Goal: Task Accomplishment & Management: Complete application form

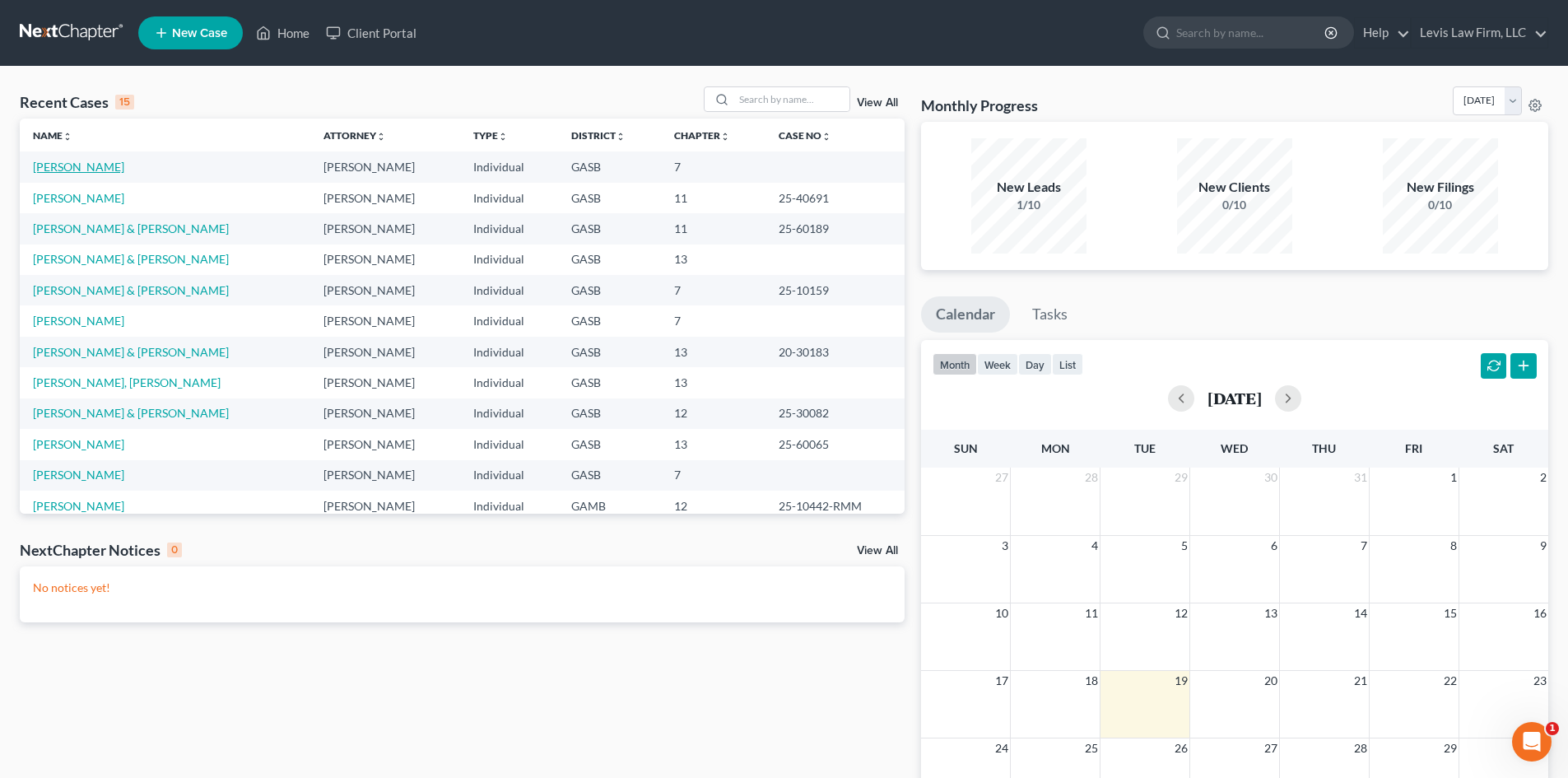
click at [70, 173] on link "[PERSON_NAME]" at bounding box center [78, 167] width 91 height 14
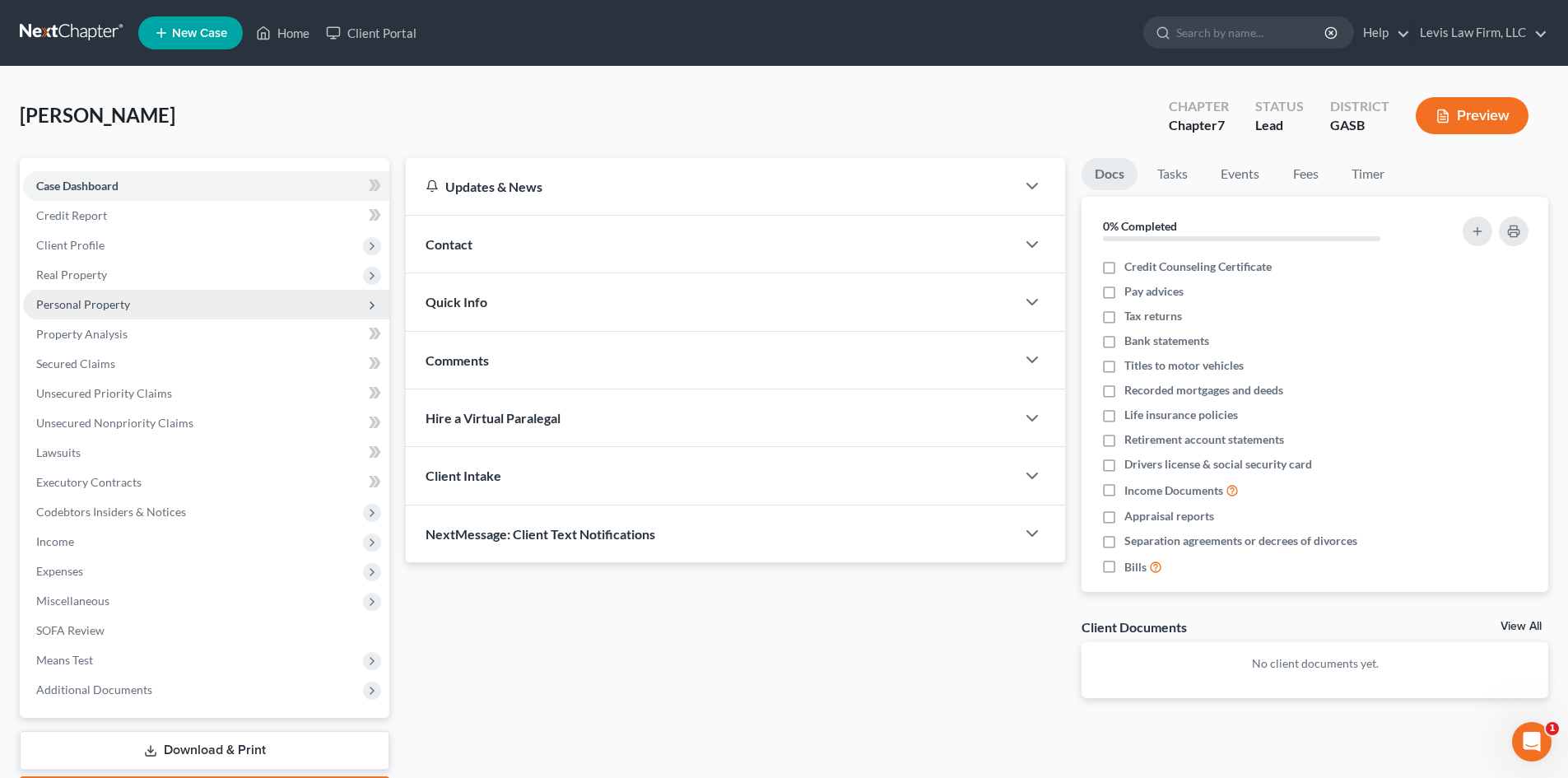
click at [91, 308] on span "Personal Property" at bounding box center [83, 304] width 94 height 14
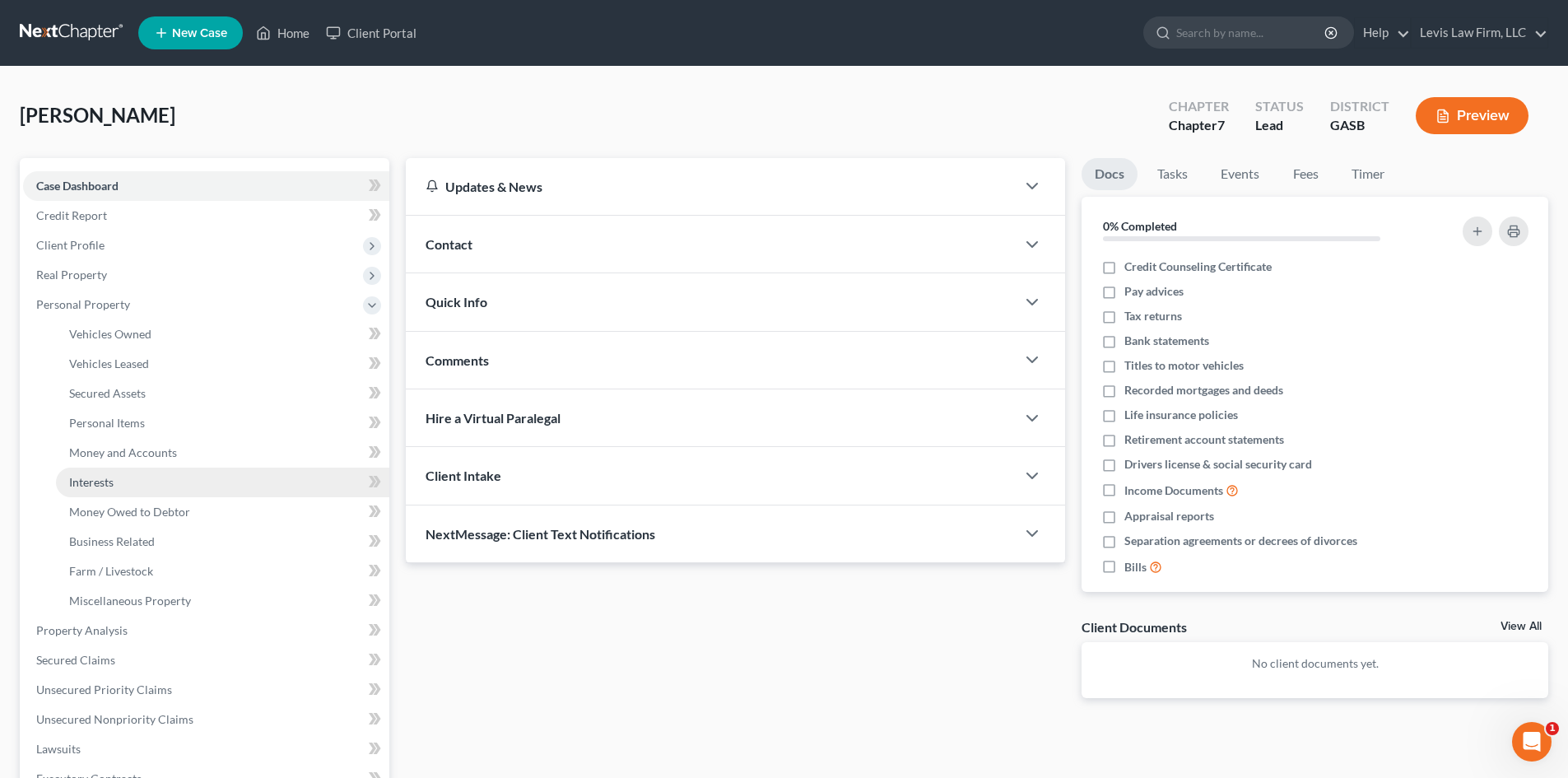
click at [95, 479] on span "Interests" at bounding box center [91, 482] width 44 height 14
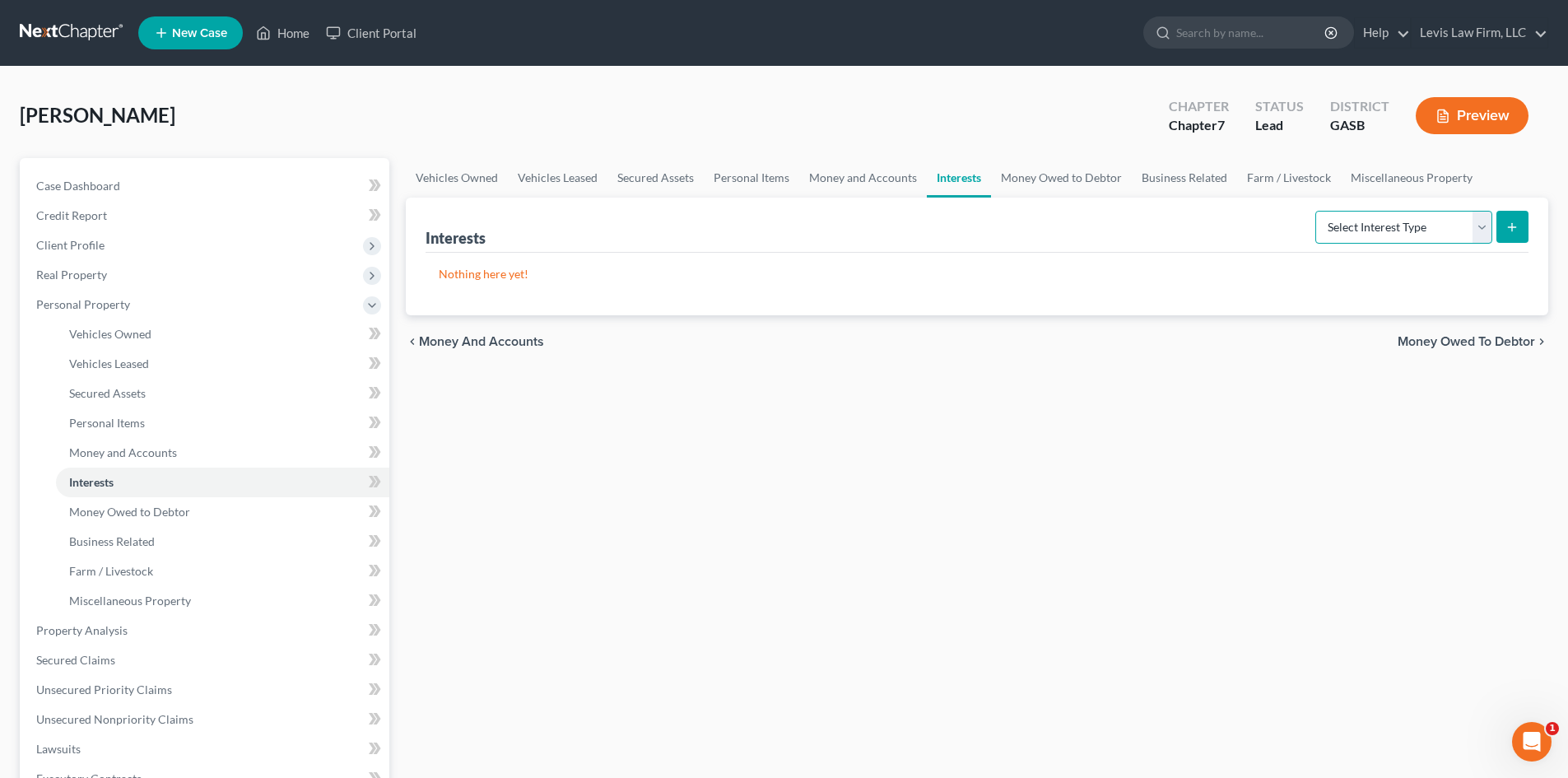
click at [1479, 225] on select "Select Interest Type 401K Annuity Bond Education IRA Government Bond Government…" at bounding box center [1404, 227] width 177 height 33
click at [1483, 225] on select "Select Interest Type 401K Annuity Bond Education IRA Government Bond Government…" at bounding box center [1404, 227] width 177 height 33
select select "term_life_insurance"
click at [1317, 210] on select "Select Interest Type 401K Annuity Bond Education IRA Government Bond Government…" at bounding box center [1404, 227] width 177 height 33
click at [1518, 216] on button "submit" at bounding box center [1512, 226] width 32 height 32
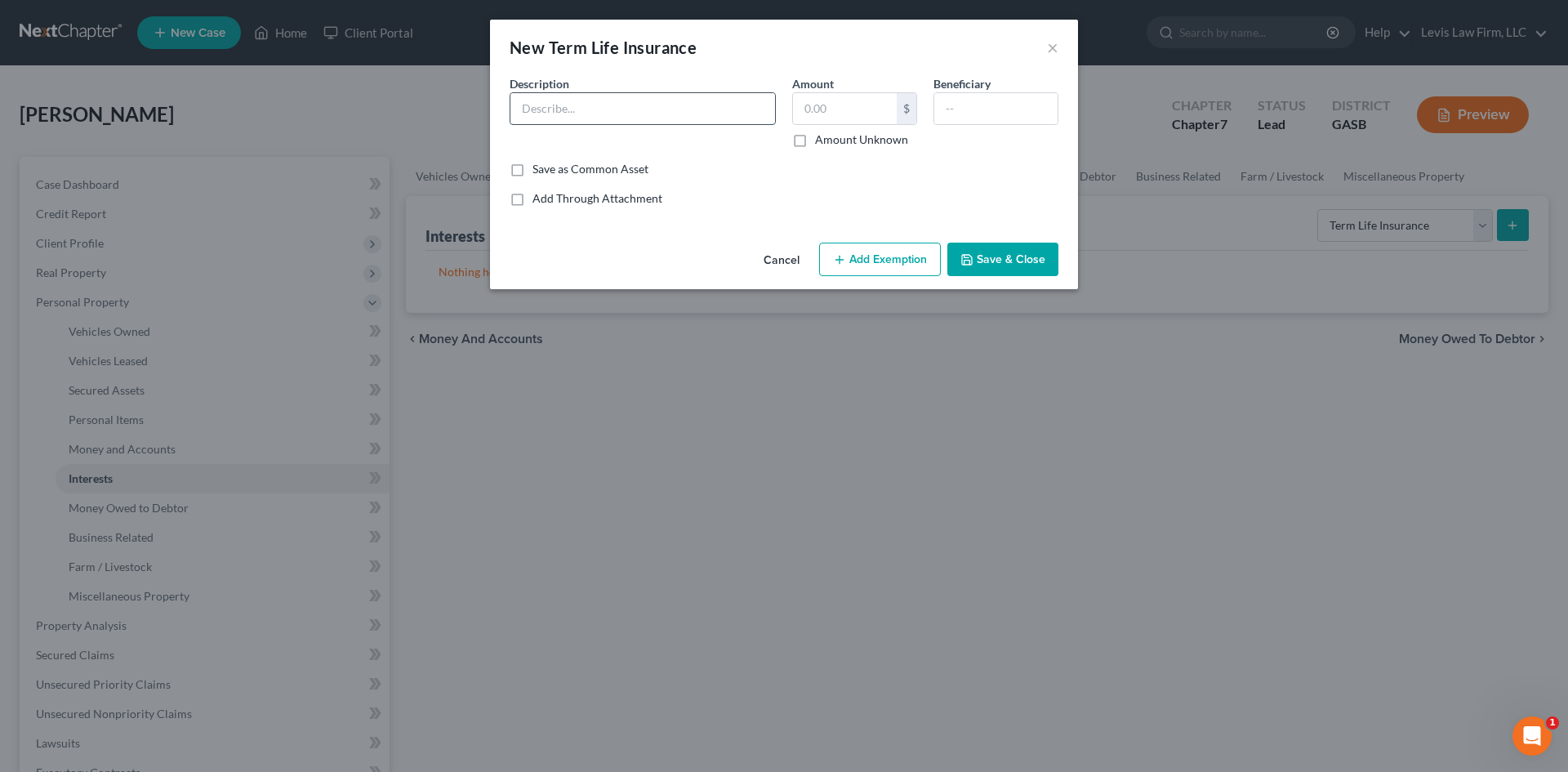
drag, startPoint x: 568, startPoint y: 104, endPoint x: 557, endPoint y: 110, distance: 12.5
click at [568, 104] on input "text" at bounding box center [643, 109] width 265 height 31
click at [585, 116] on input "text" at bounding box center [643, 109] width 265 height 31
type input "Mass Mutual"
click at [817, 107] on input "text" at bounding box center [844, 109] width 103 height 31
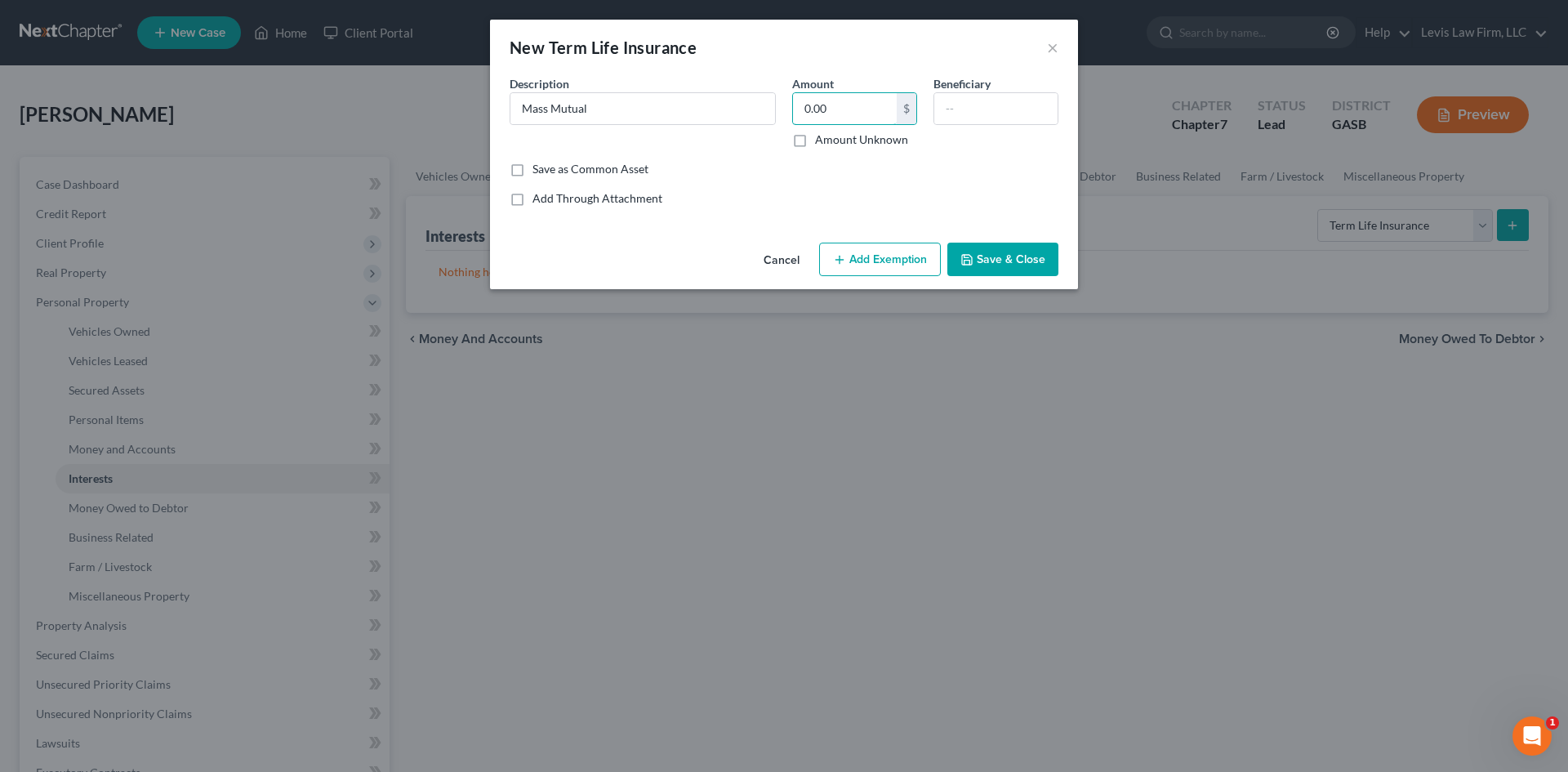
type input "0.00"
click at [1025, 249] on button "Save & Close" at bounding box center [1002, 260] width 111 height 35
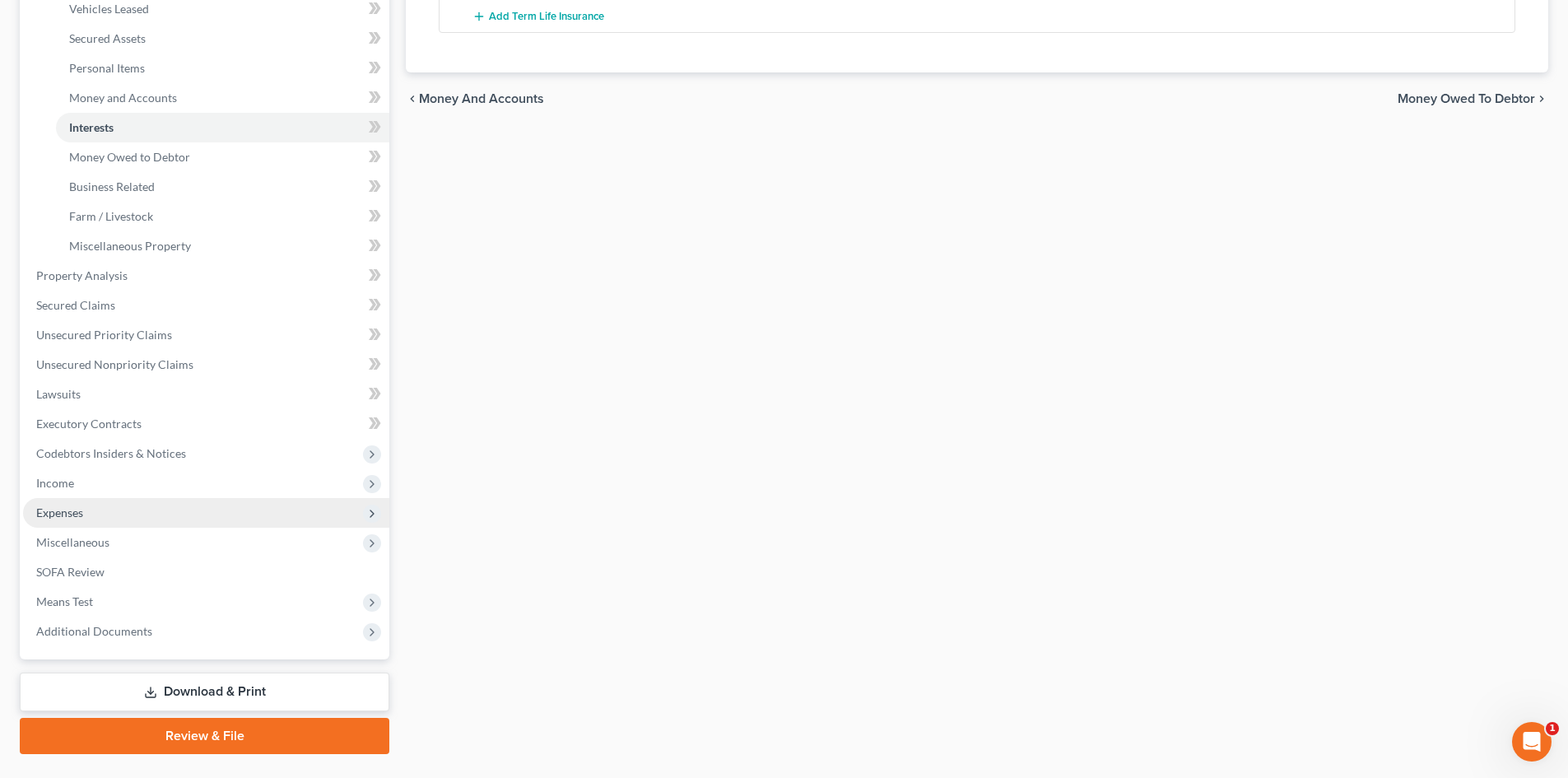
scroll to position [394, 0]
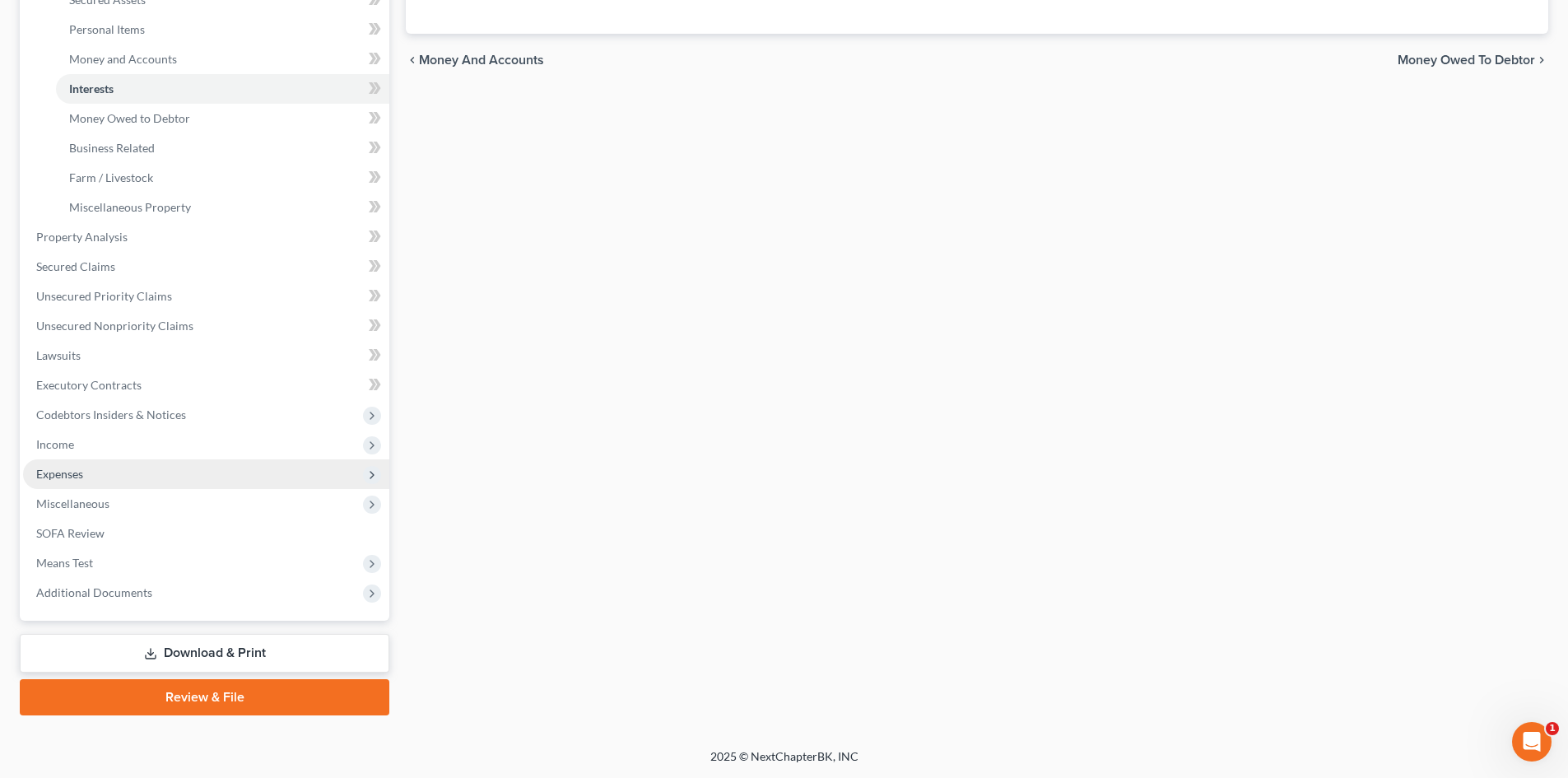
click at [61, 473] on span "Expenses" at bounding box center [60, 474] width 47 height 14
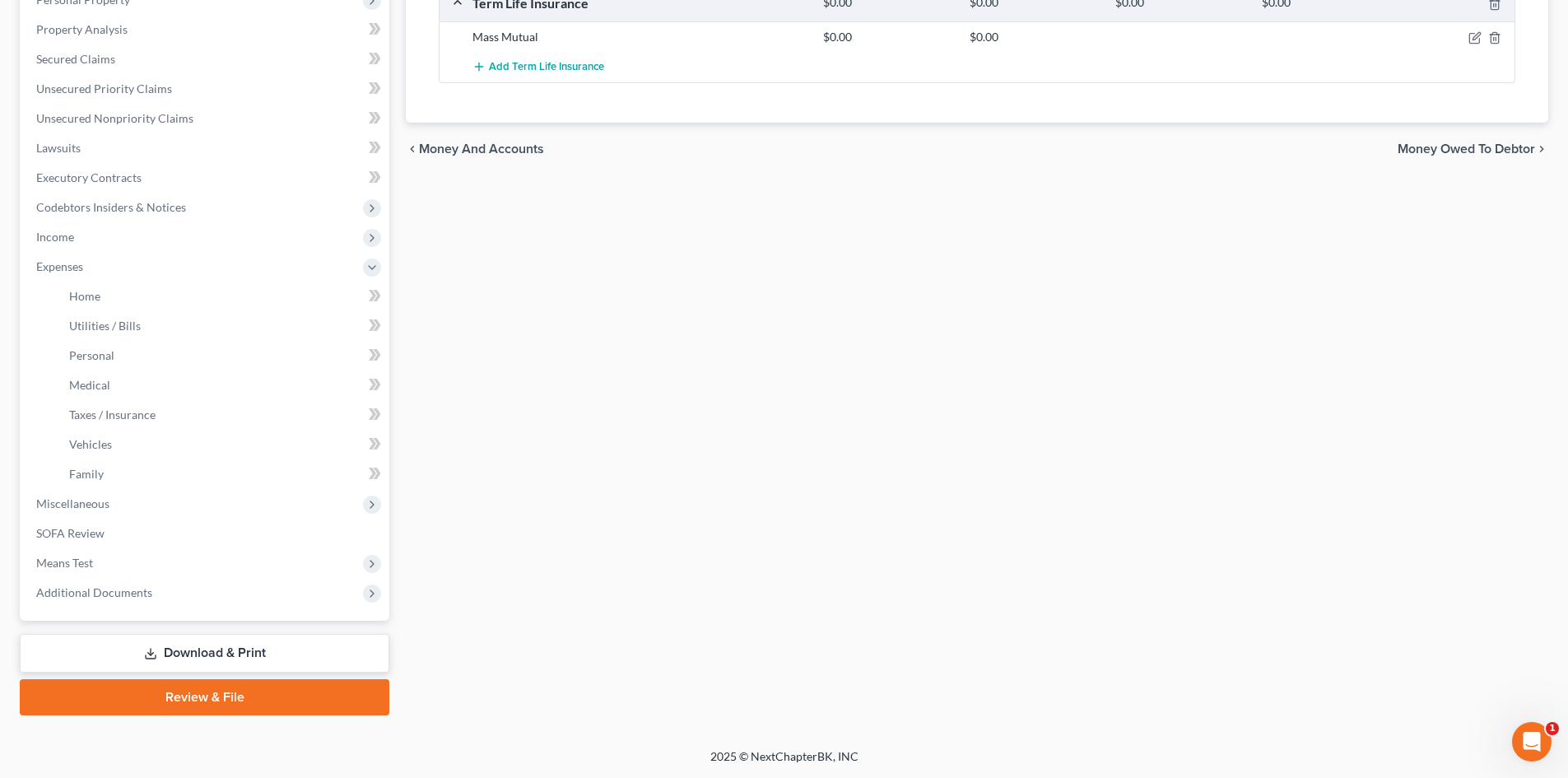
scroll to position [304, 0]
click at [90, 386] on span "Medical" at bounding box center [90, 385] width 41 height 14
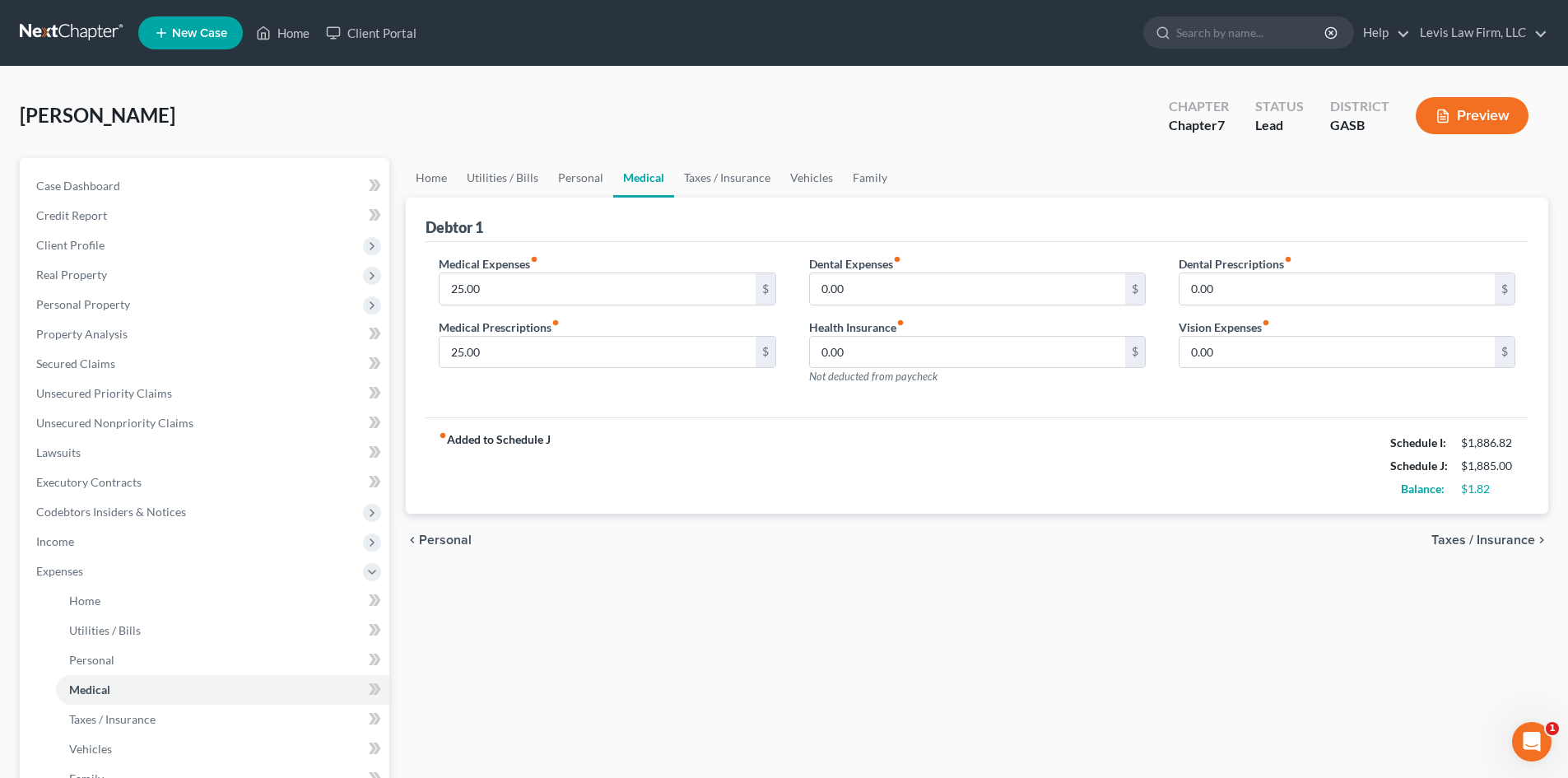
click at [1456, 539] on span "Taxes / Insurance" at bounding box center [1483, 540] width 103 height 13
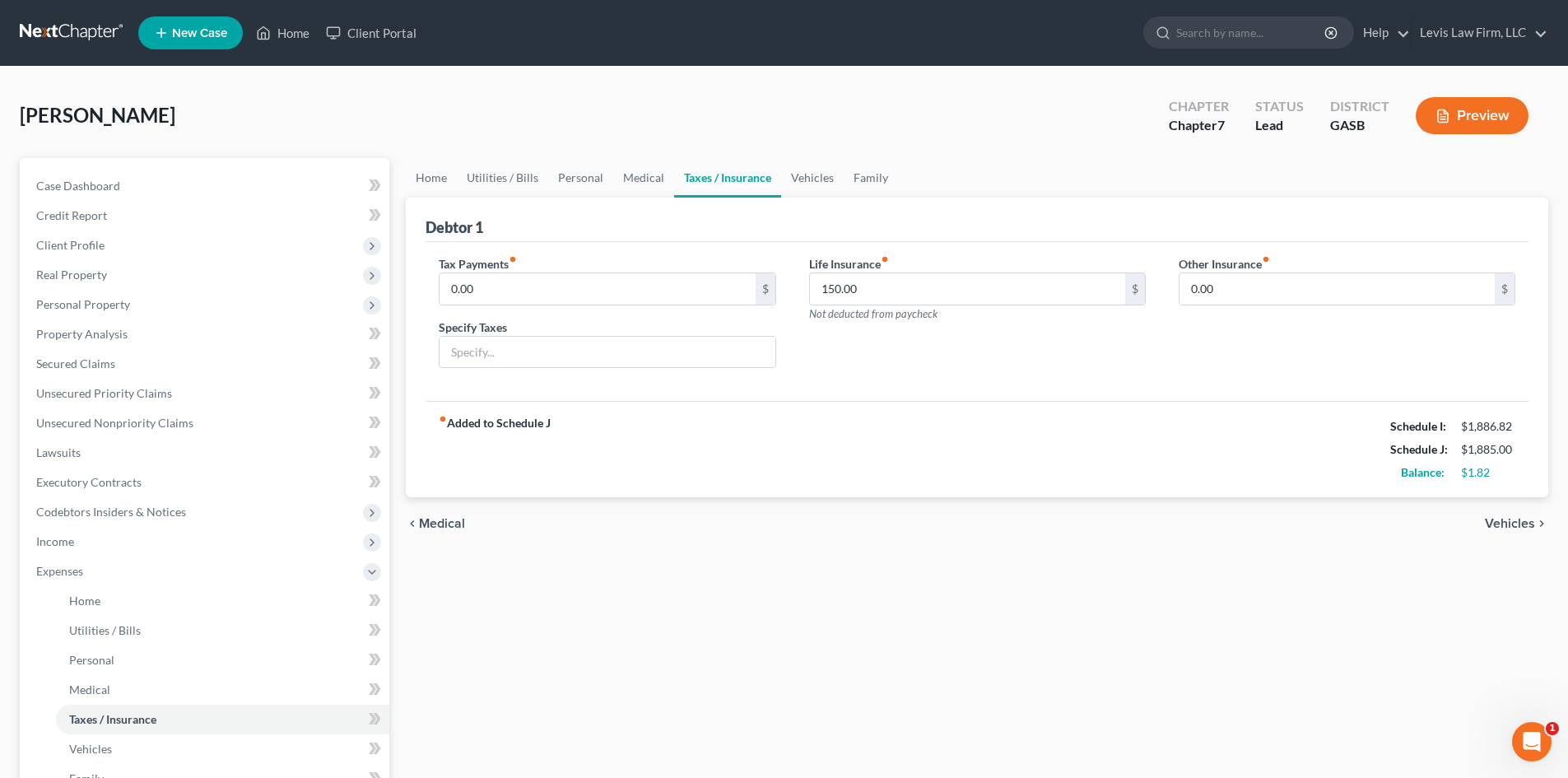
click at [1456, 539] on div "chevron_left Medical Vehicles chevron_right" at bounding box center [977, 523] width 1142 height 53
drag, startPoint x: 1518, startPoint y: 521, endPoint x: 1507, endPoint y: 517, distance: 11.7
click at [1517, 521] on span "Vehicles" at bounding box center [1510, 523] width 50 height 13
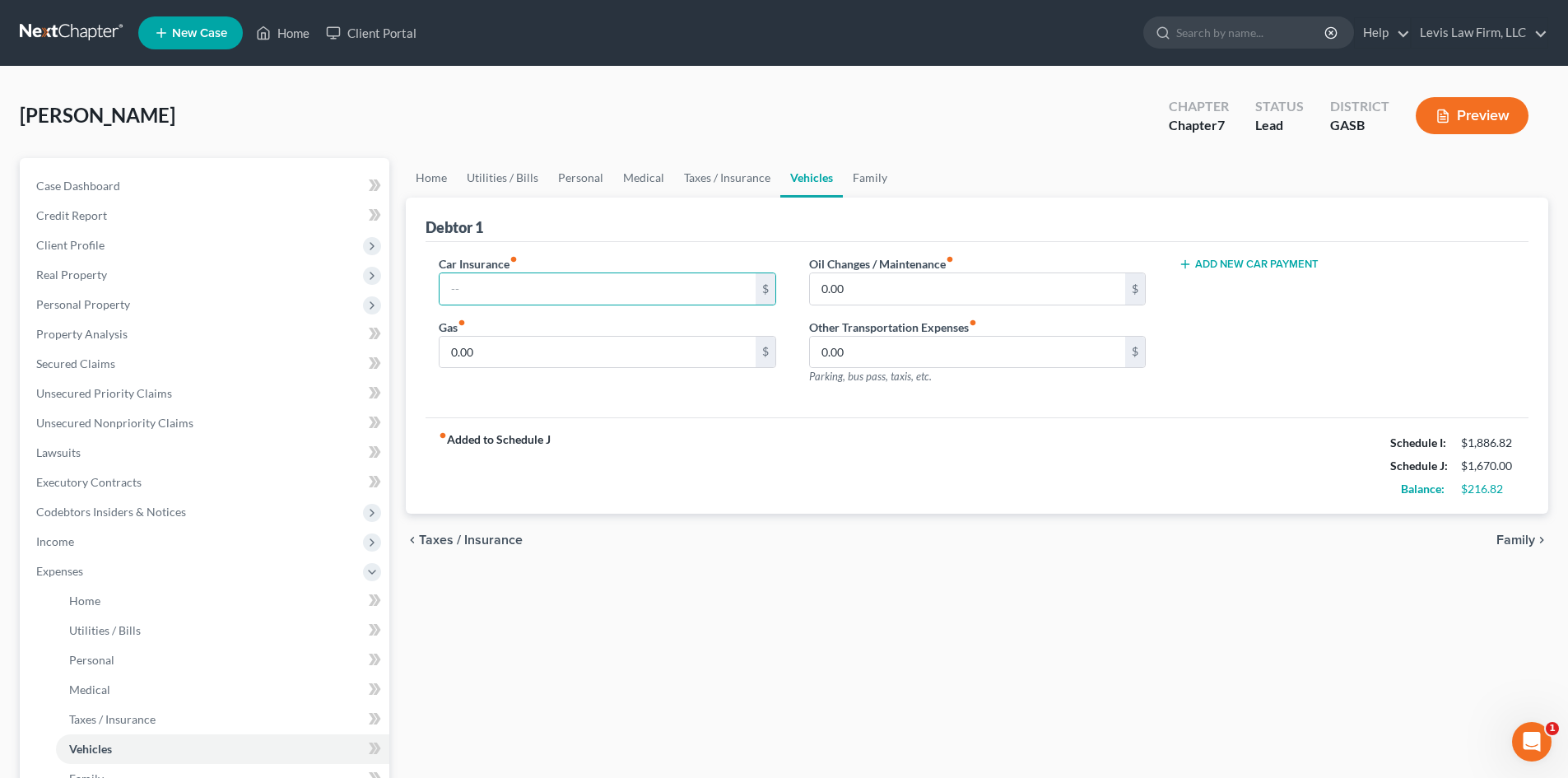
click at [482, 543] on span "Taxes / Insurance" at bounding box center [470, 540] width 103 height 13
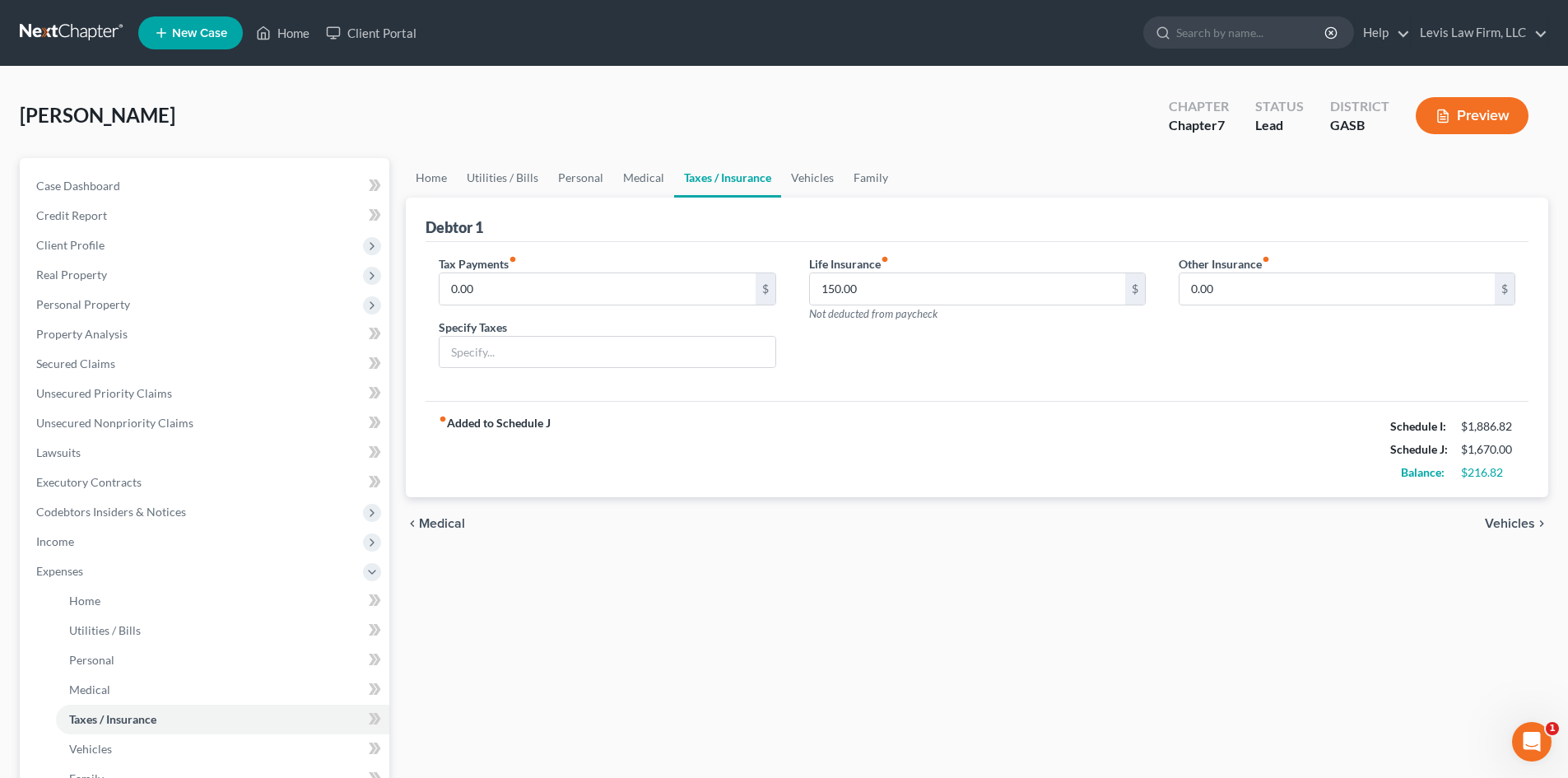
click at [482, 543] on div "chevron_left Medical Vehicles chevron_right" at bounding box center [977, 523] width 1142 height 53
click at [429, 524] on span "Medical" at bounding box center [442, 523] width 46 height 13
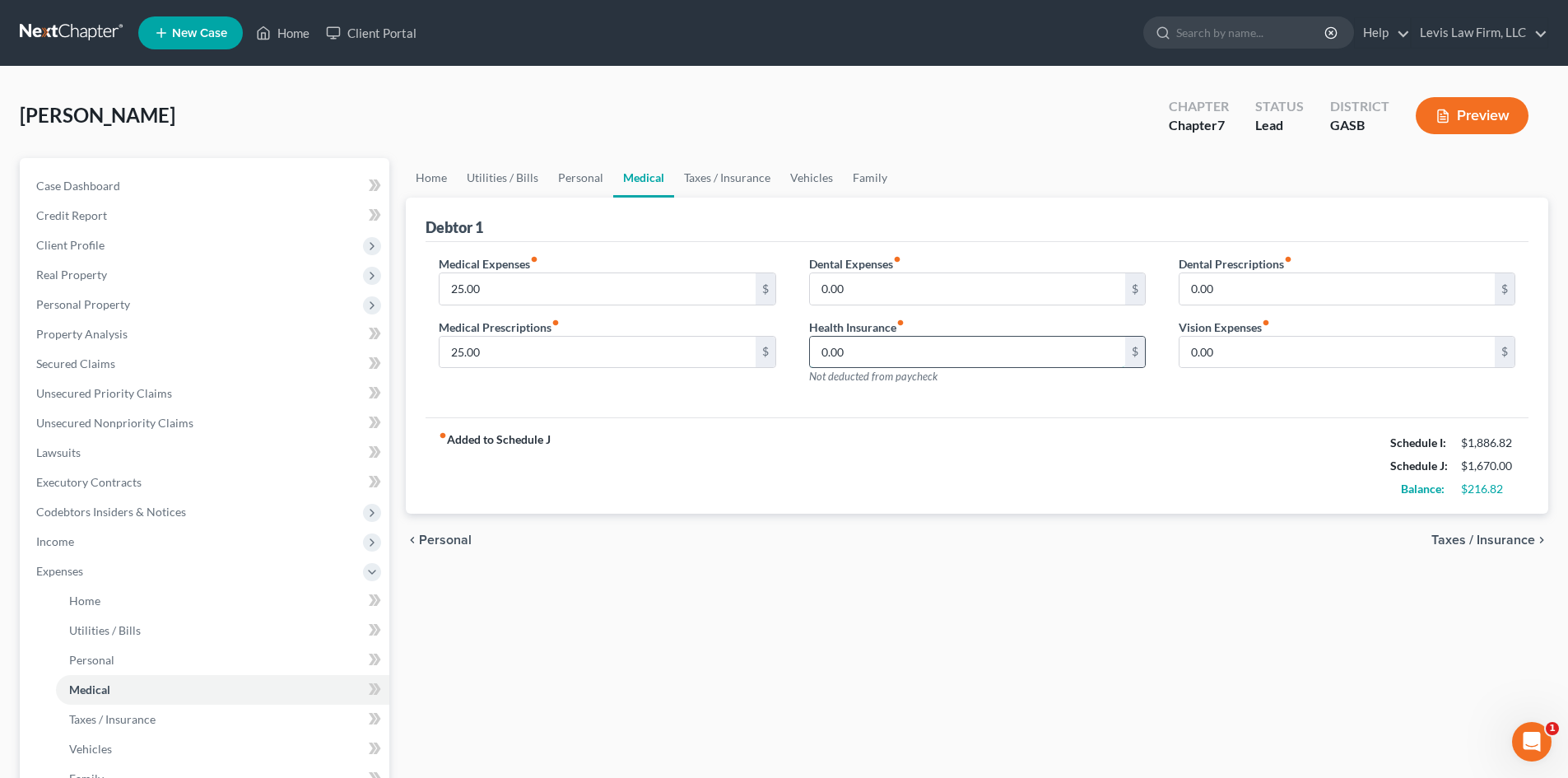
click at [858, 341] on input "0.00" at bounding box center [967, 352] width 316 height 31
type input "215.00"
click at [53, 535] on span "Income" at bounding box center [56, 542] width 38 height 14
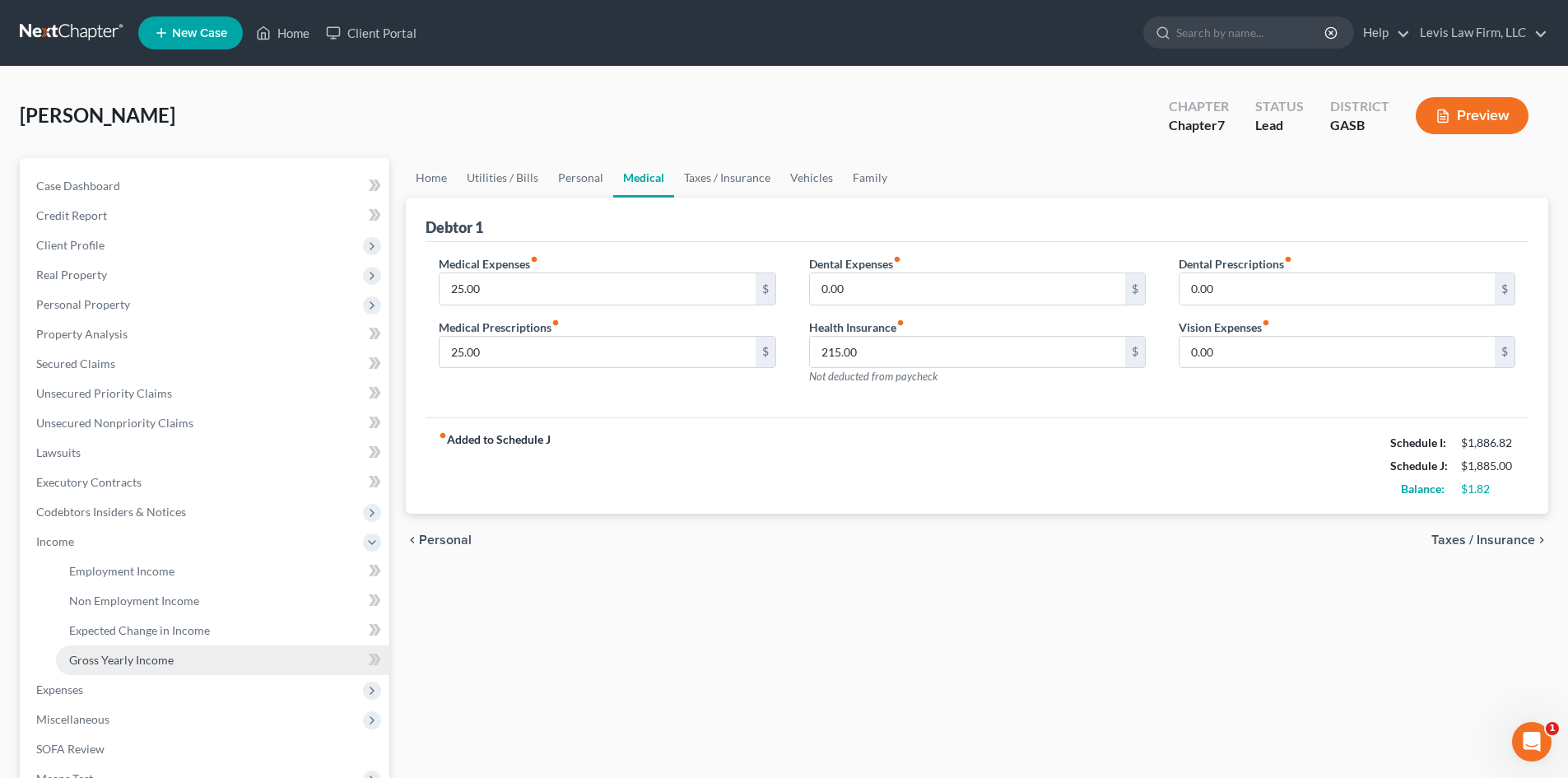
click at [111, 659] on span "Gross Yearly Income" at bounding box center [122, 660] width 104 height 14
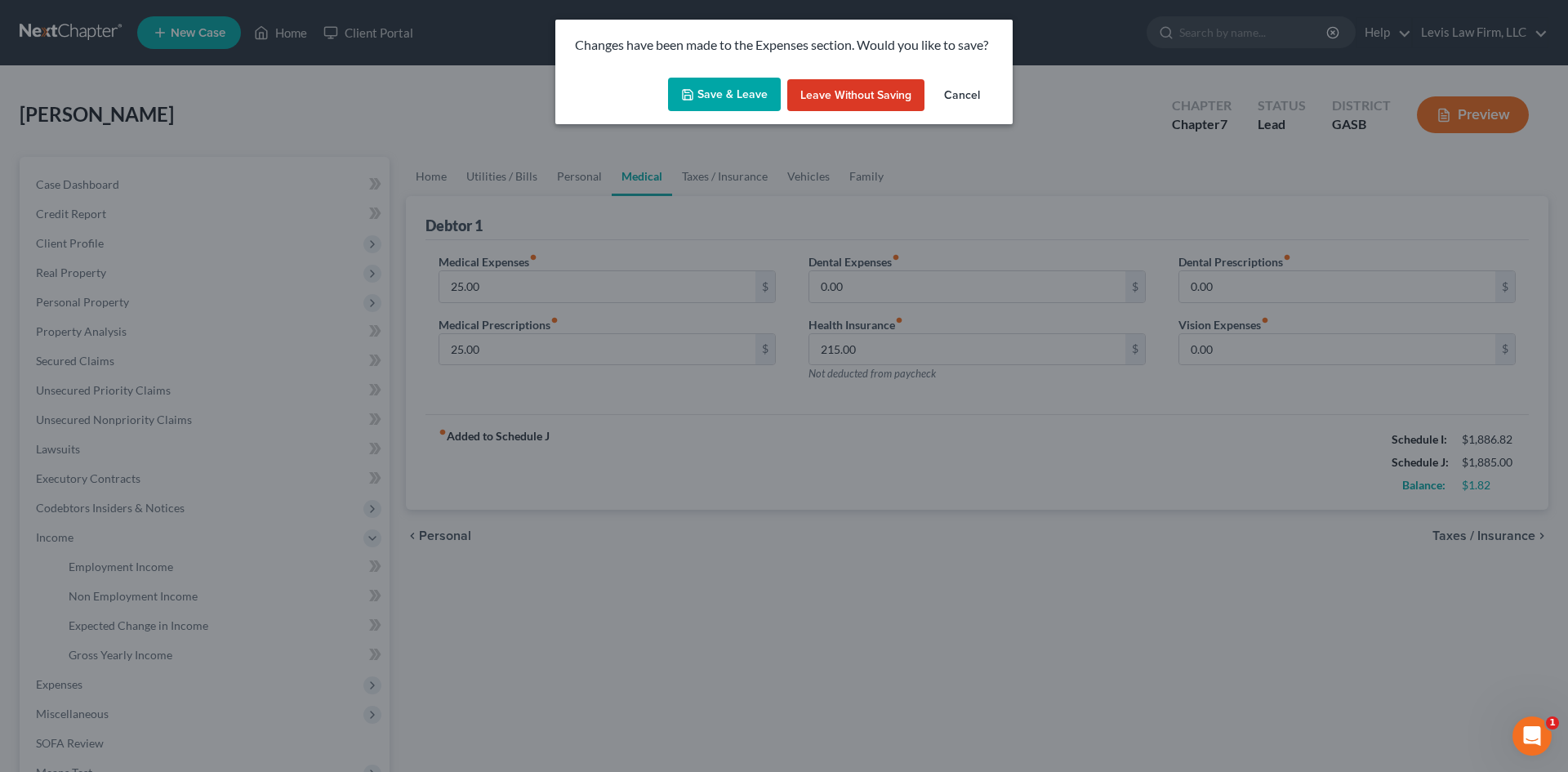
click at [746, 90] on button "Save & Leave" at bounding box center [724, 95] width 113 height 35
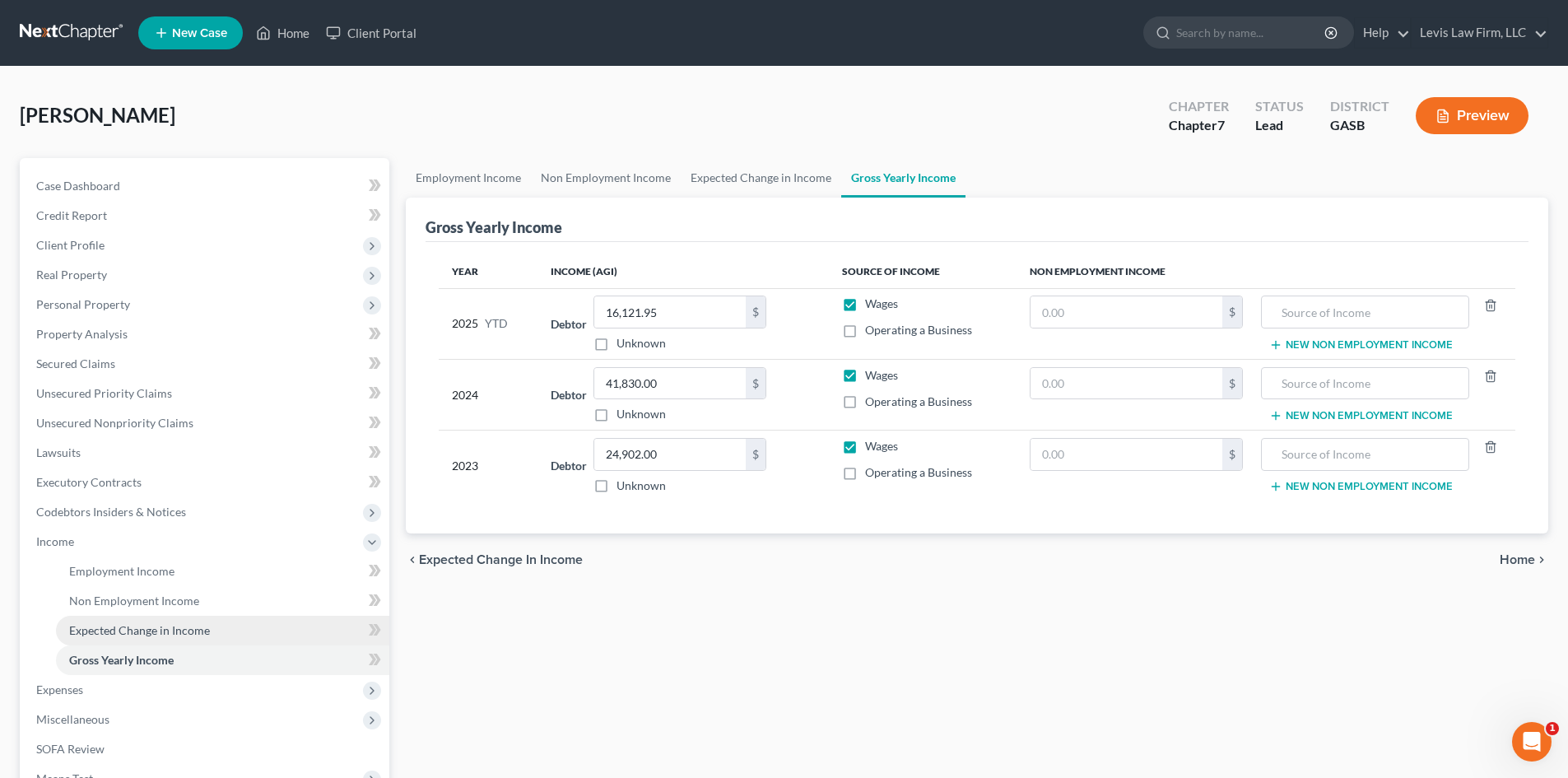
click at [110, 625] on span "Expected Change in Income" at bounding box center [140, 630] width 141 height 14
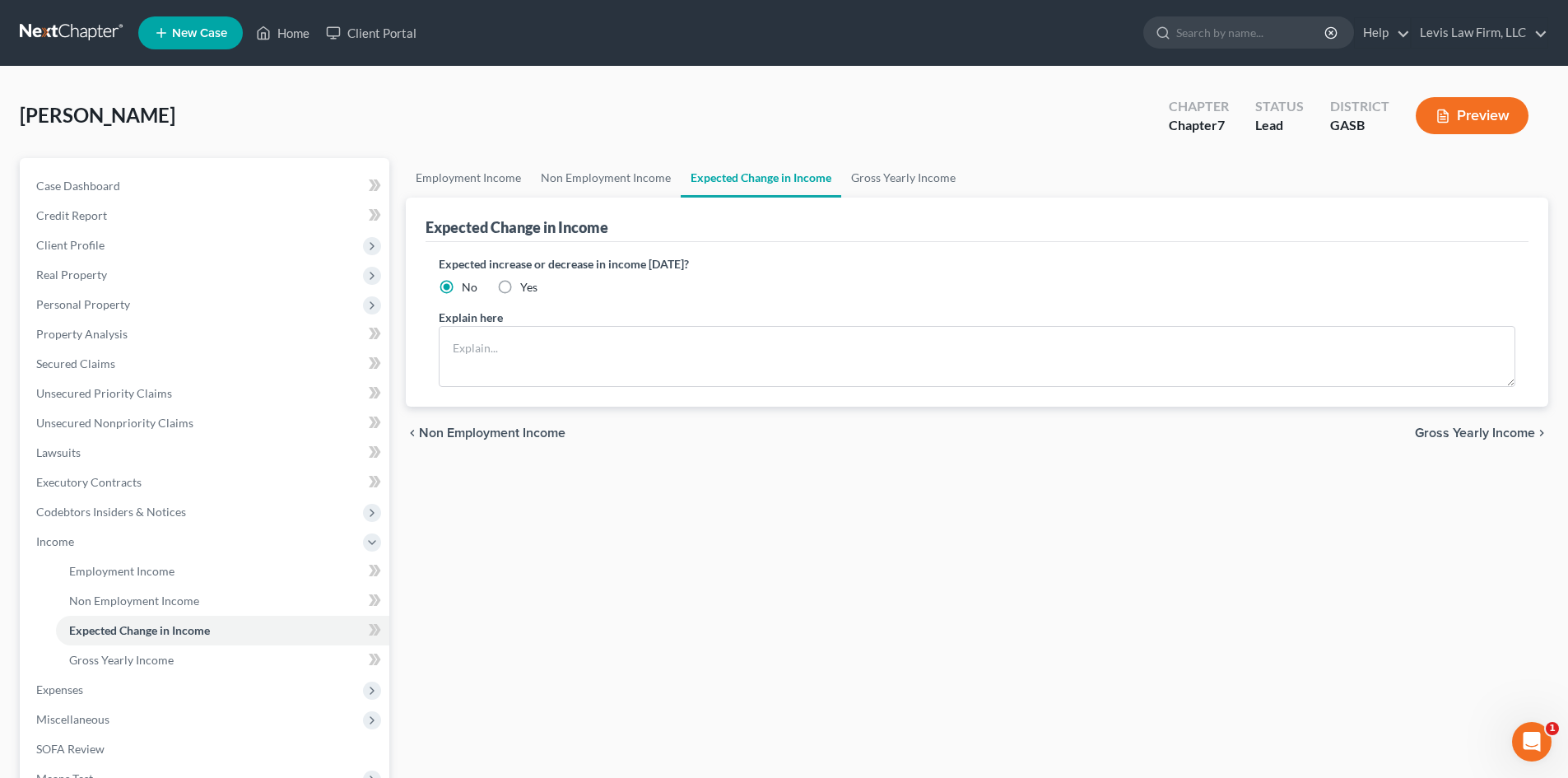
click at [520, 287] on label "Yes" at bounding box center [528, 287] width 17 height 17
click at [527, 287] on input "Yes" at bounding box center [532, 284] width 10 height 10
radio input "true"
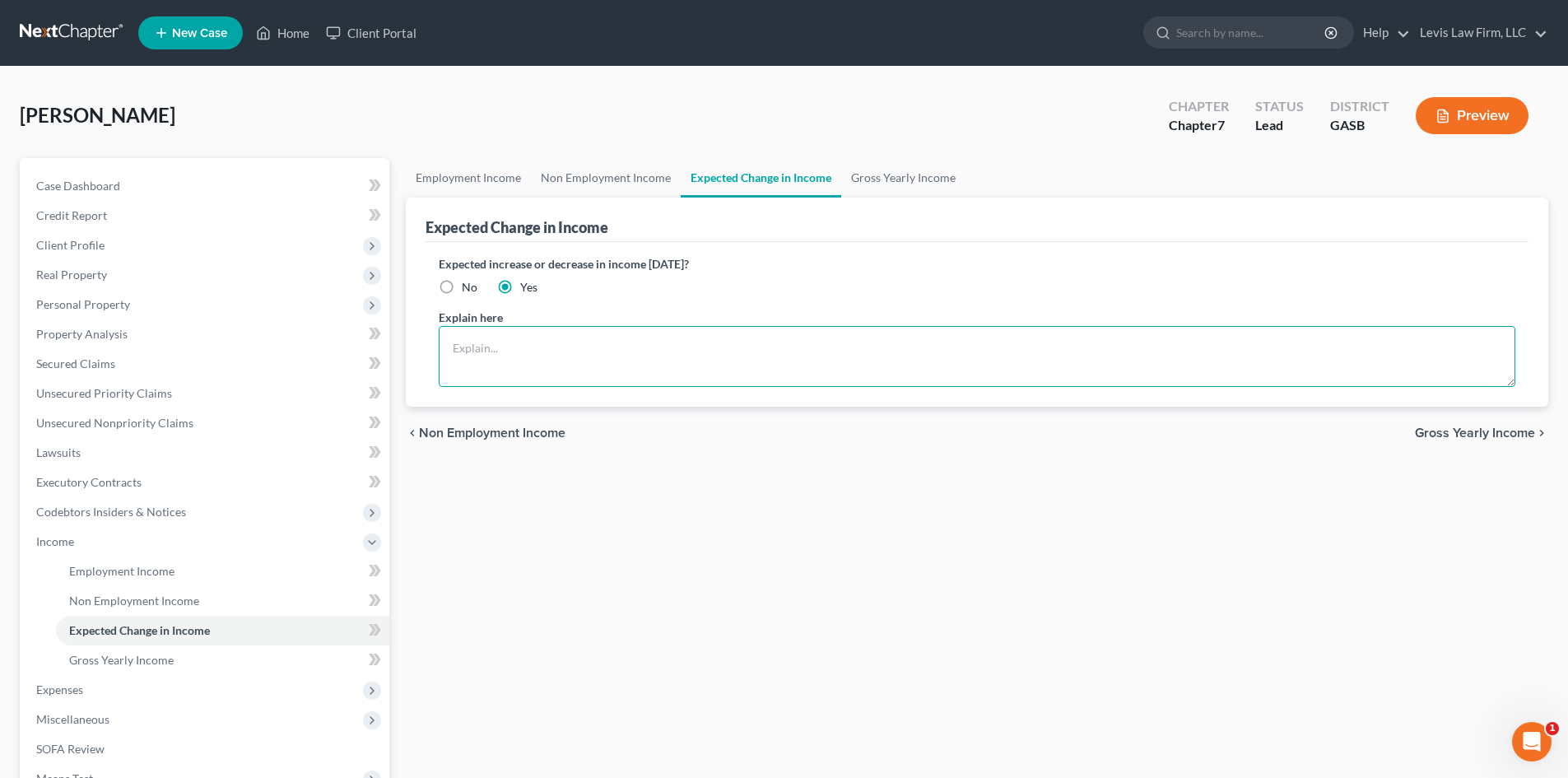
click at [470, 349] on textarea at bounding box center [977, 356] width 1077 height 61
type textarea "Debtor is currently unemployed. She is taking care of her elderly father."
click at [1482, 432] on span "Gross Yearly Income" at bounding box center [1475, 432] width 120 height 13
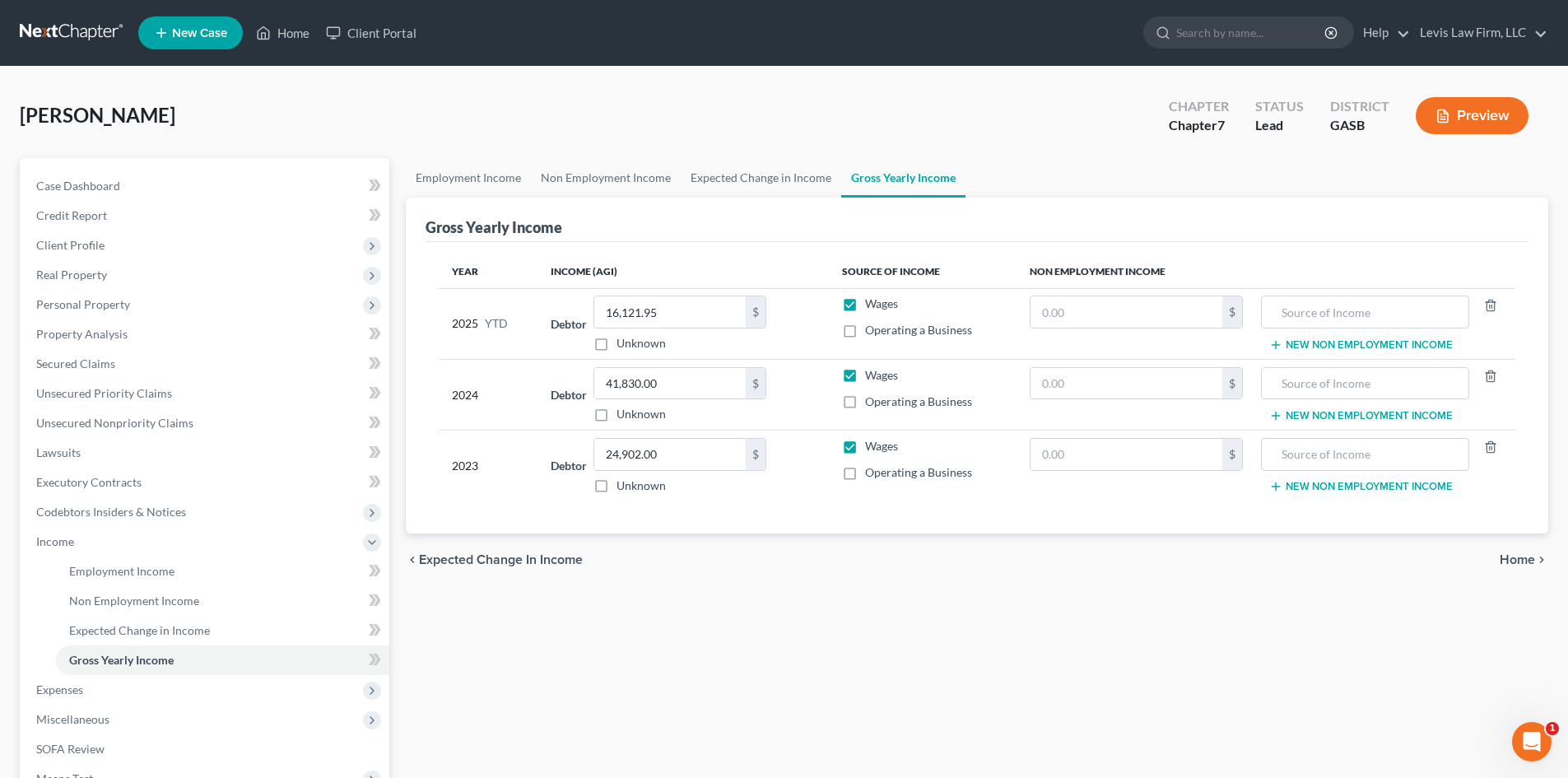
click at [1521, 562] on span "Home" at bounding box center [1517, 559] width 36 height 13
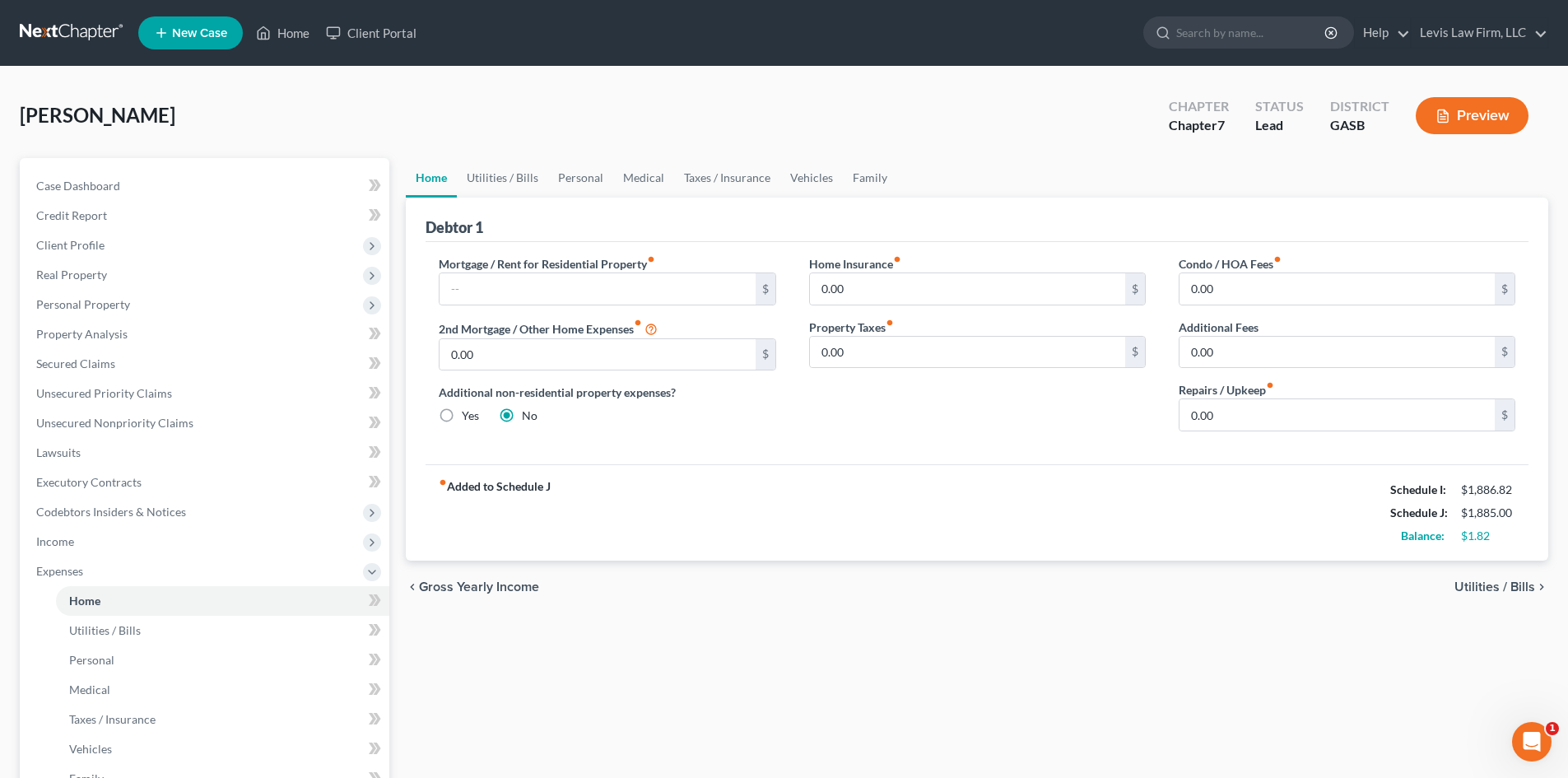
click at [1498, 582] on span "Utilities / Bills" at bounding box center [1494, 587] width 81 height 13
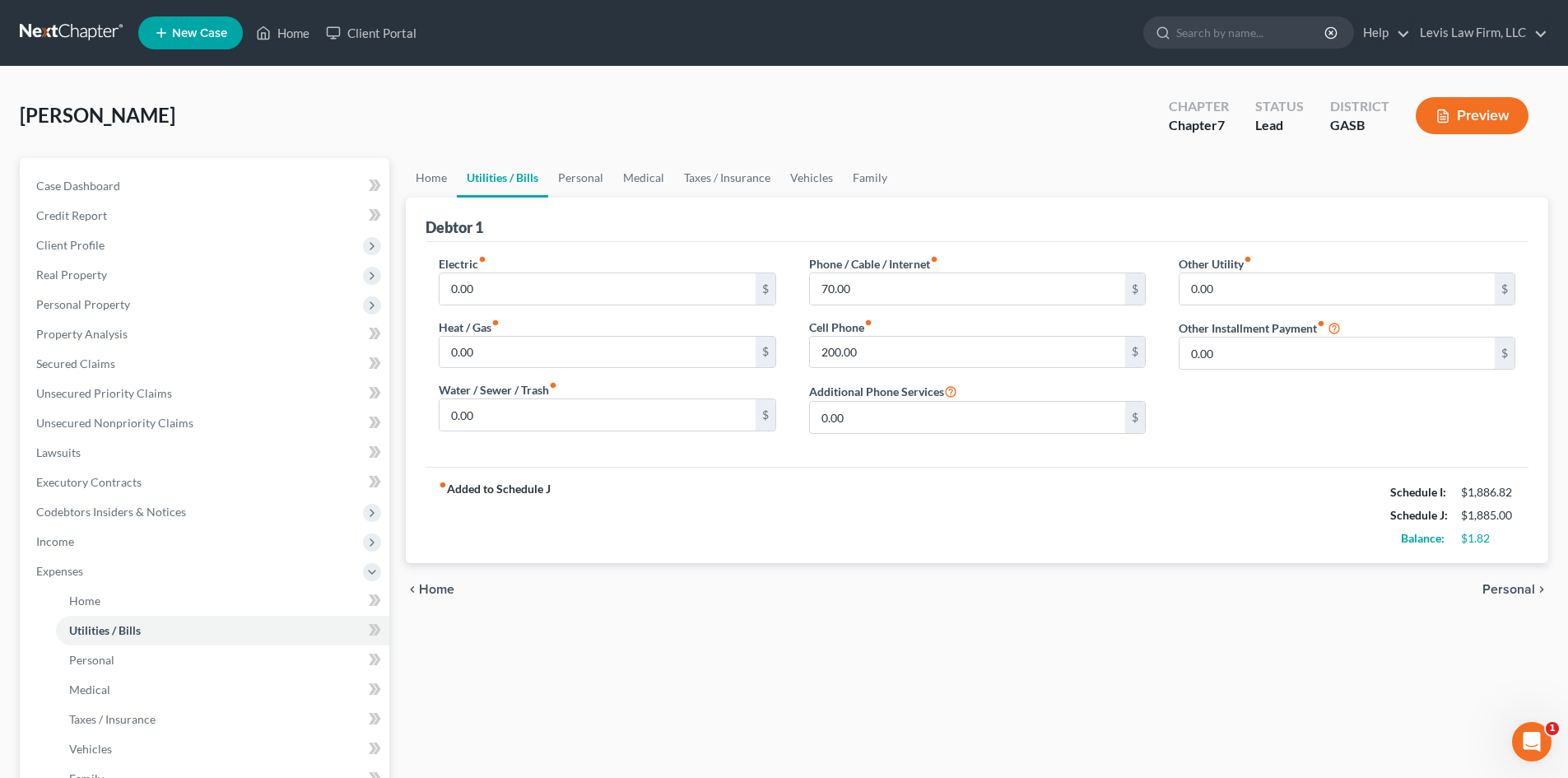
click at [1508, 588] on span "Personal" at bounding box center [1508, 588] width 53 height 13
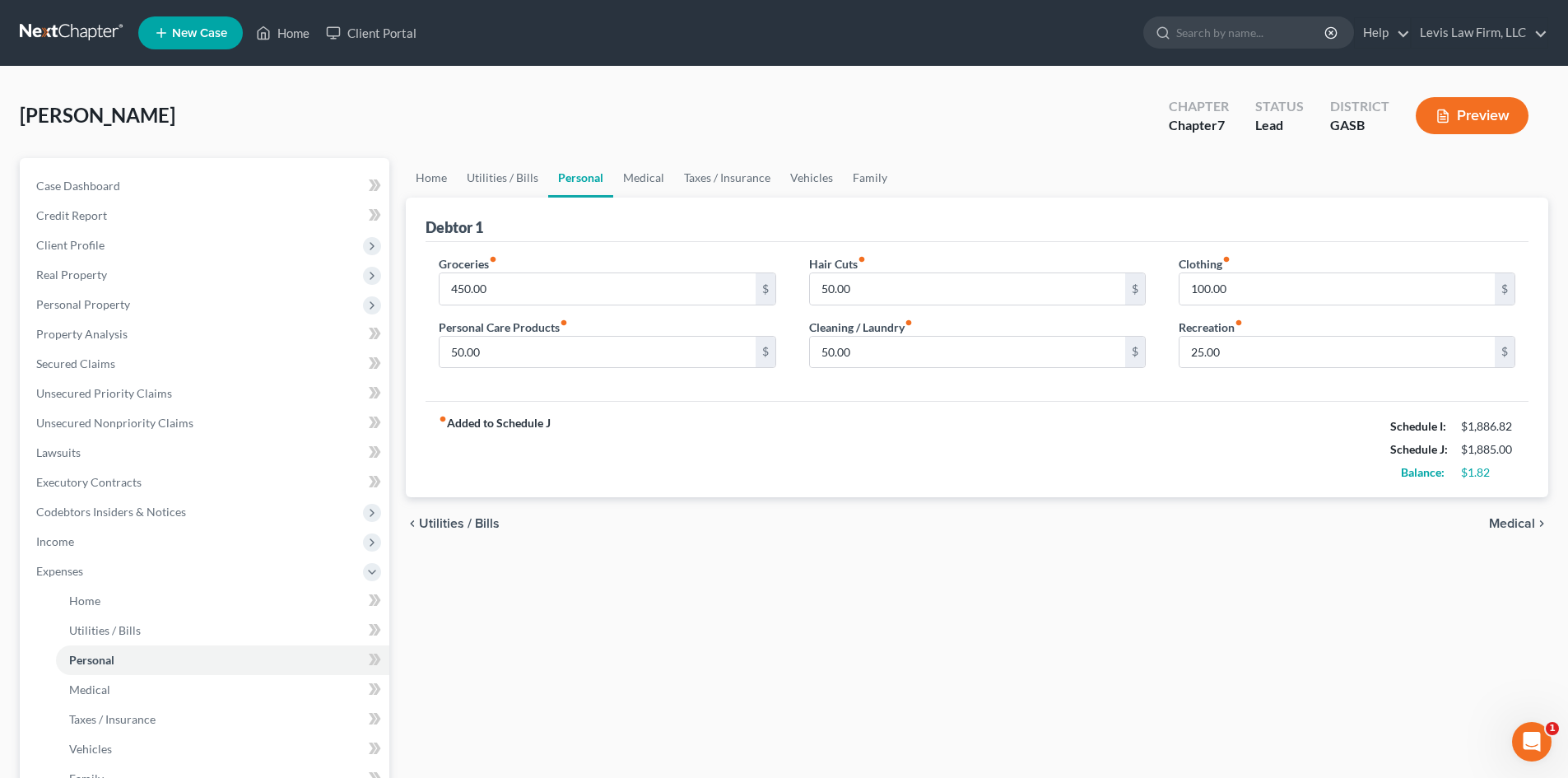
click at [1510, 525] on span "Medical" at bounding box center [1512, 523] width 46 height 13
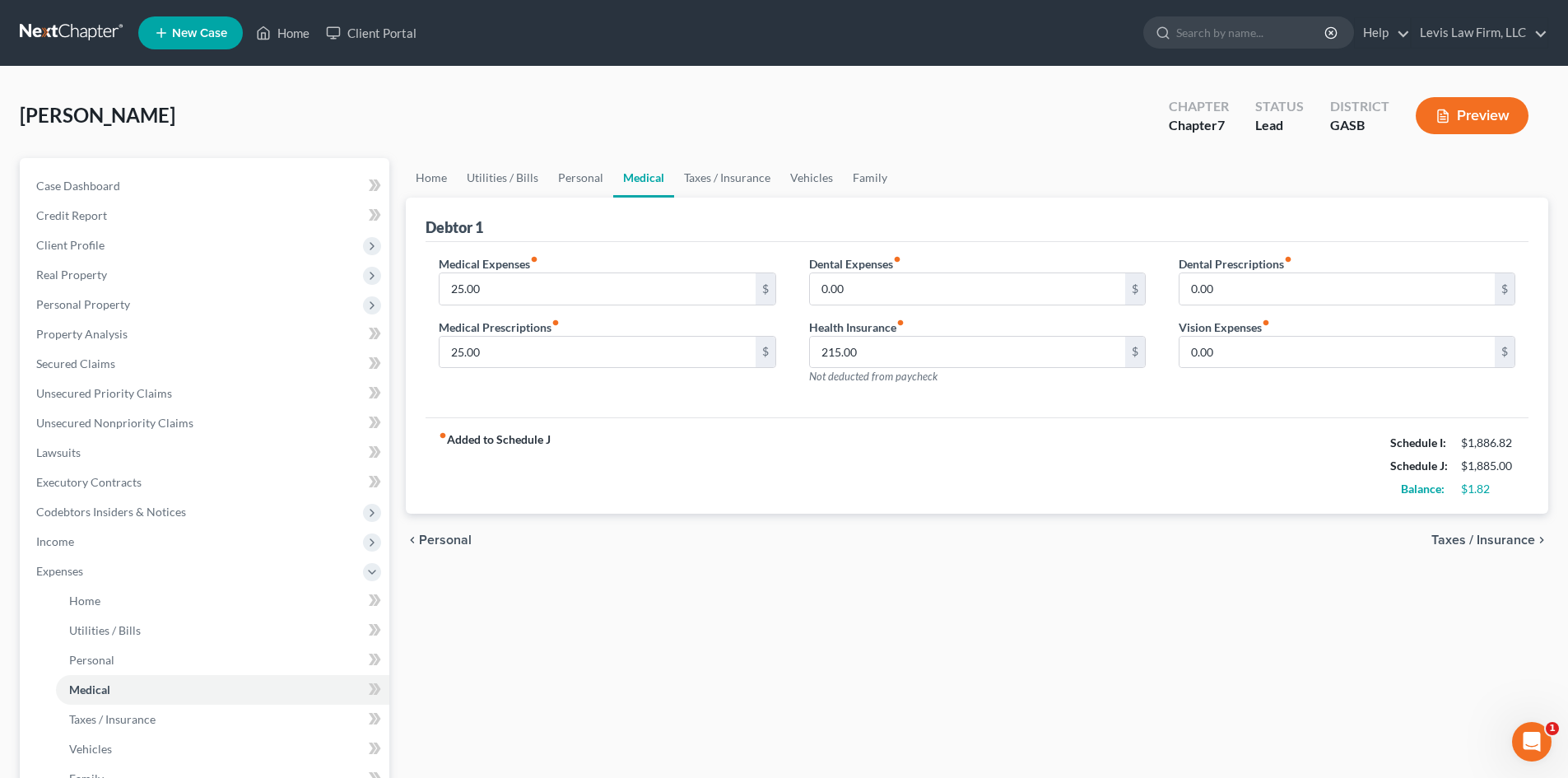
click at [1518, 540] on span "Taxes / Insurance" at bounding box center [1483, 540] width 103 height 13
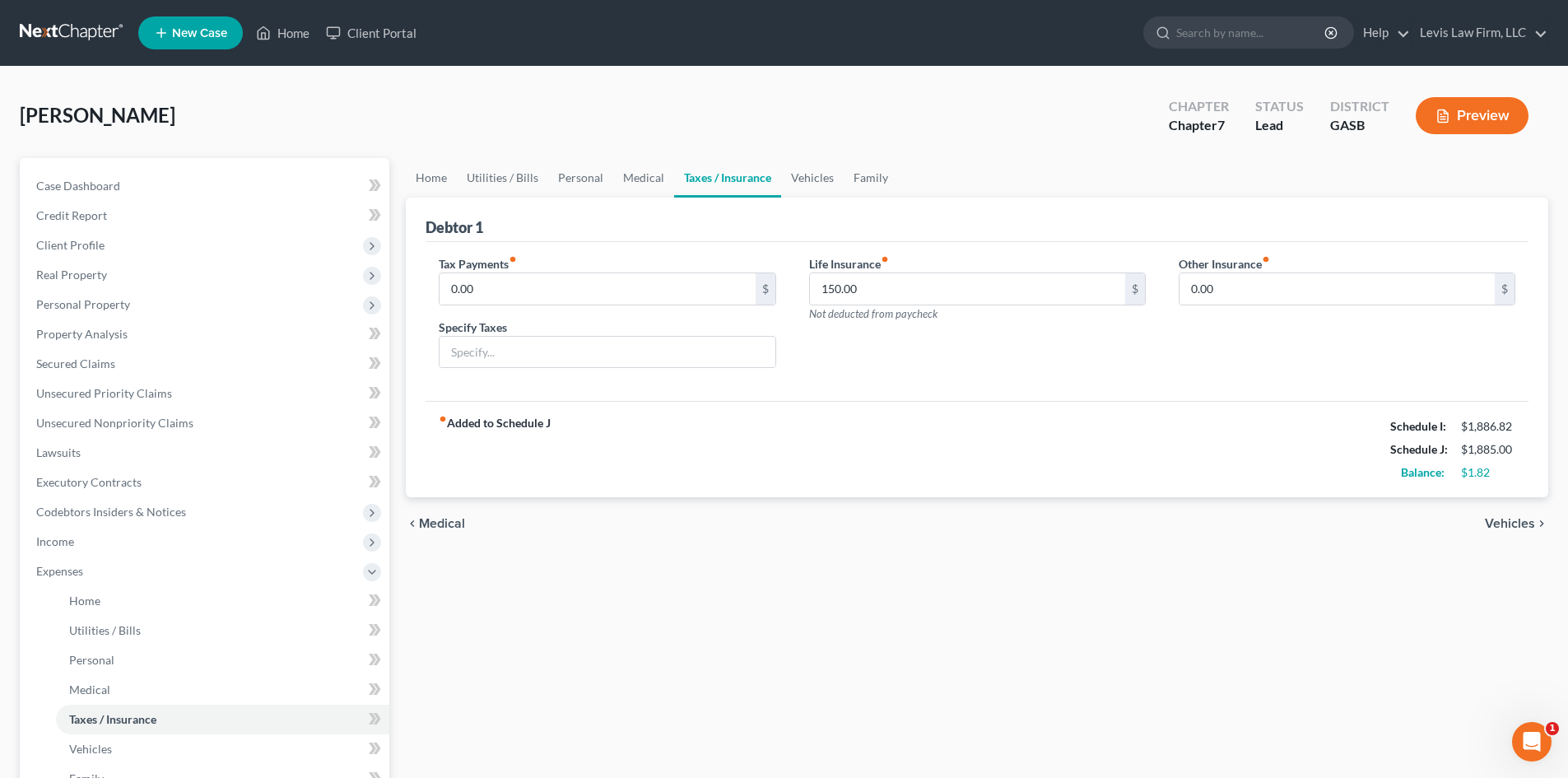
click at [1475, 108] on button "Preview" at bounding box center [1472, 116] width 113 height 37
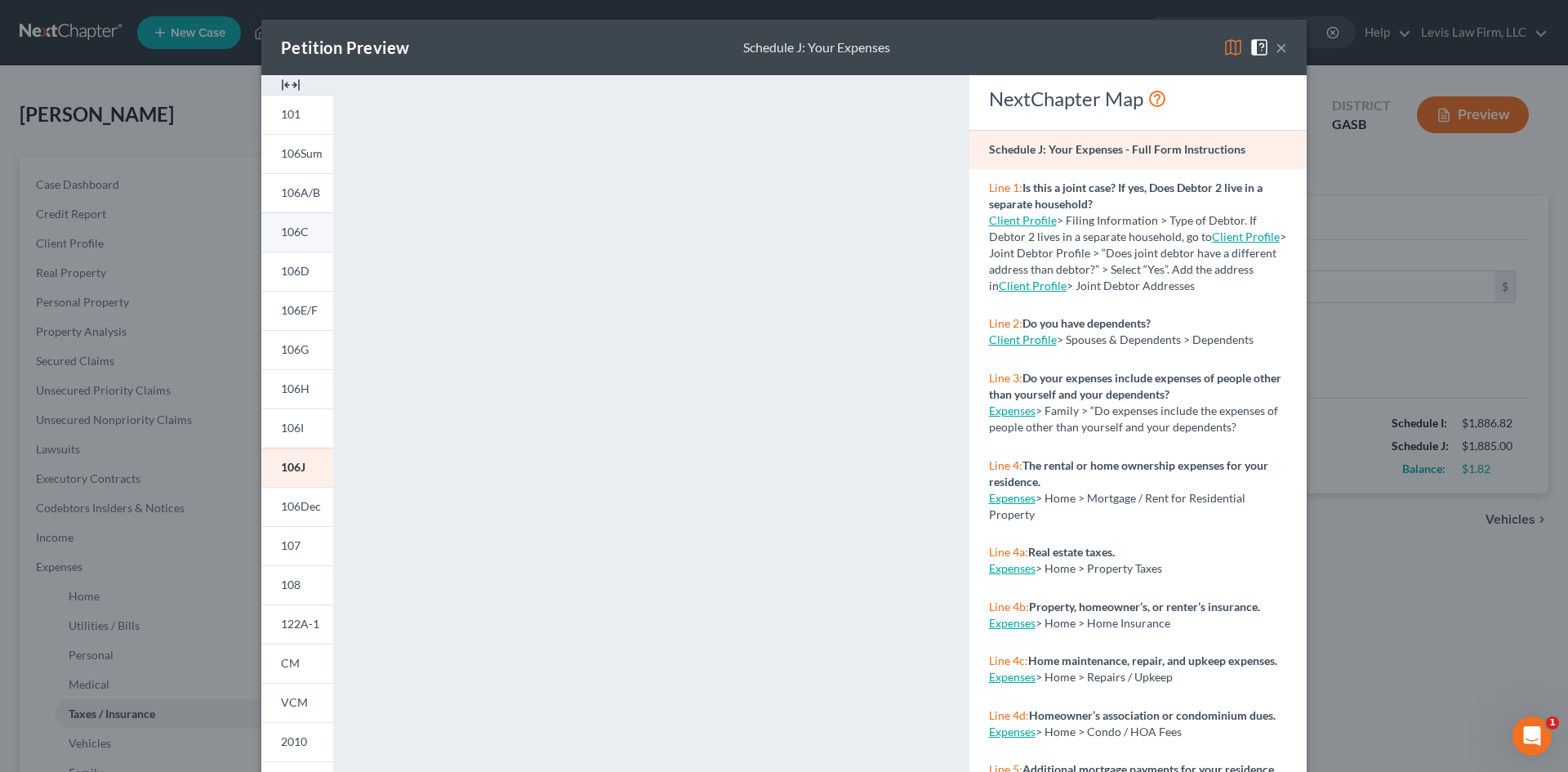
click at [293, 232] on span "106C" at bounding box center [295, 231] width 28 height 14
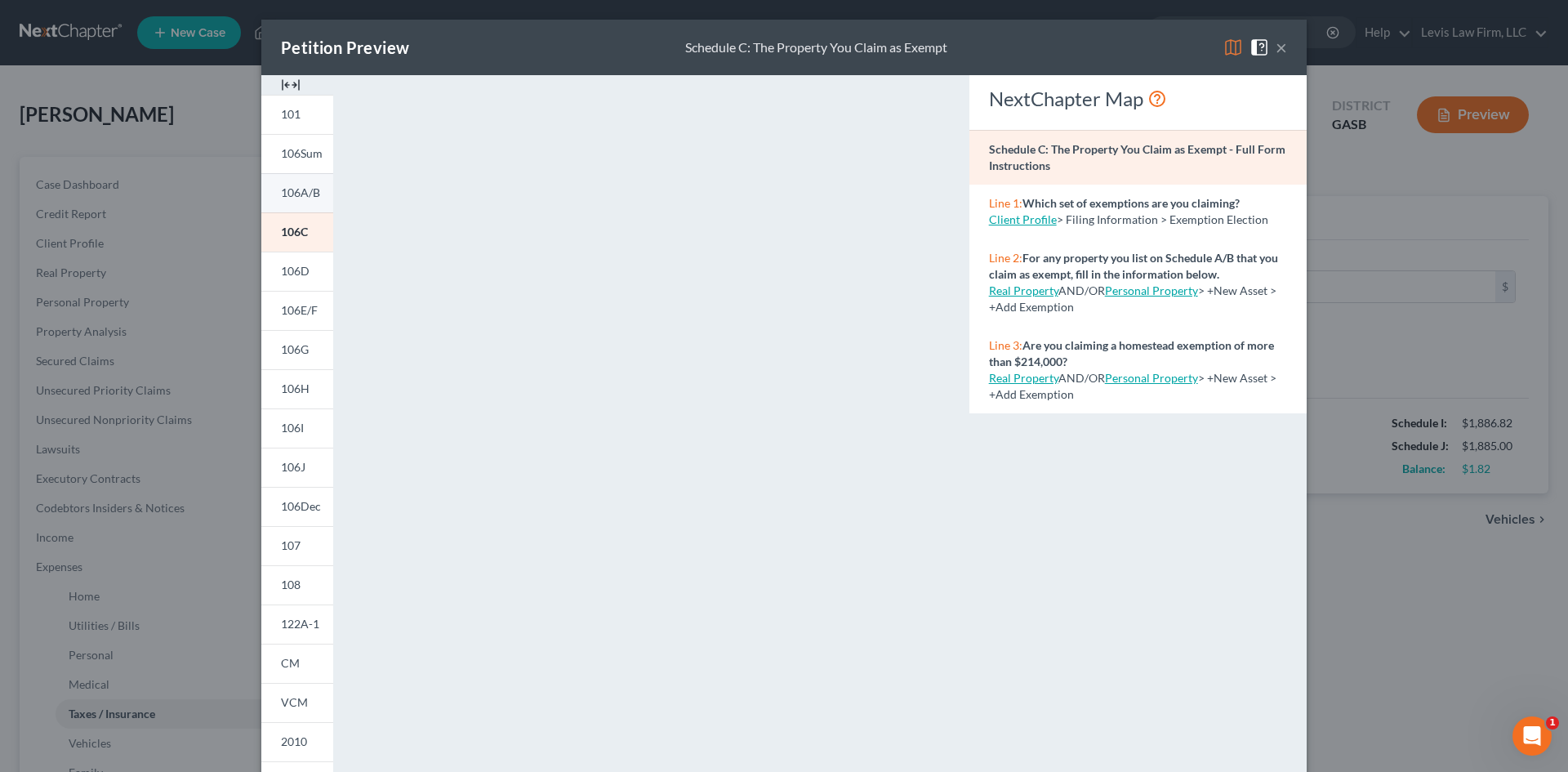
click at [281, 188] on span "106A/B" at bounding box center [300, 192] width 39 height 14
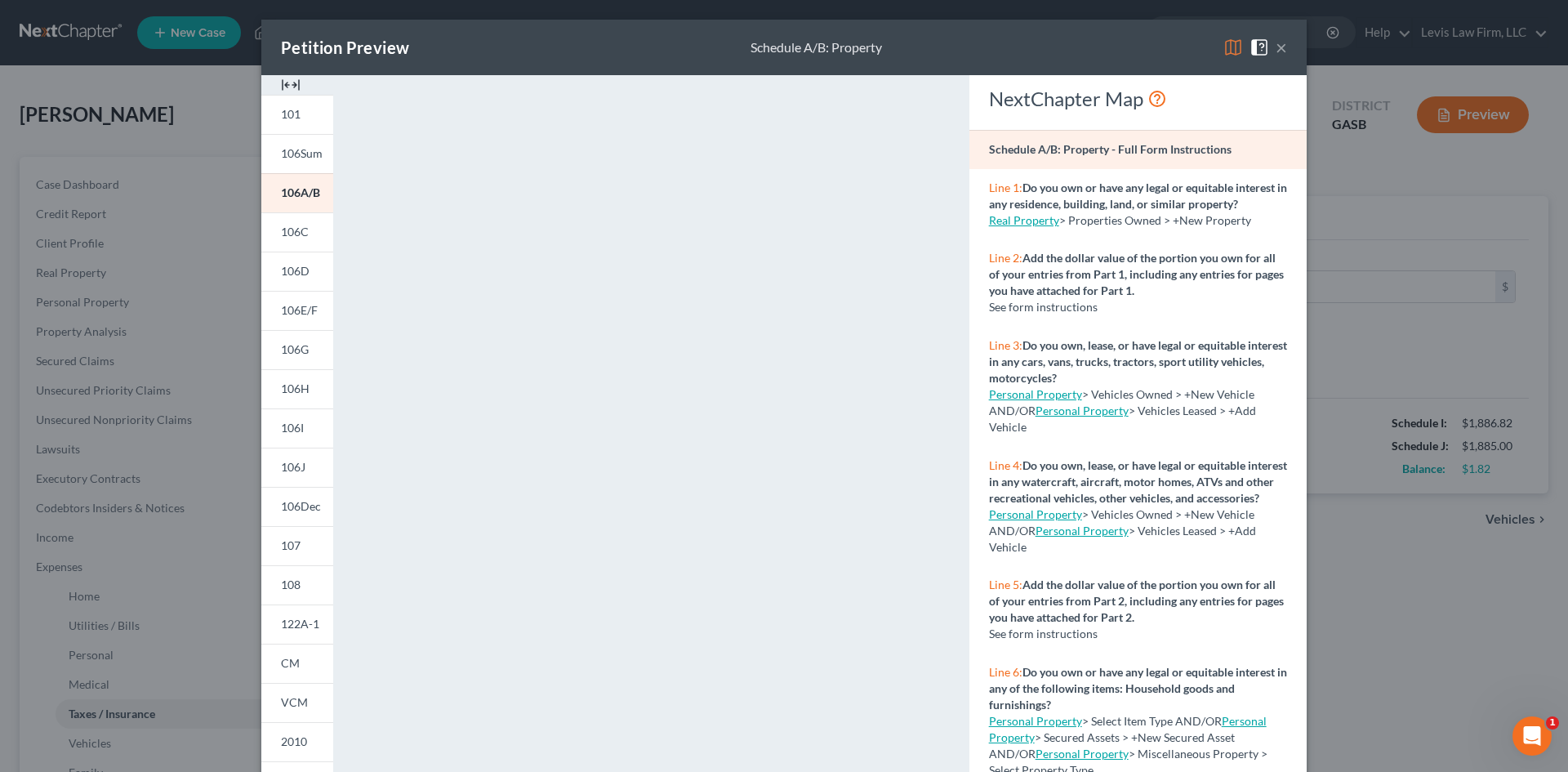
click at [1280, 46] on button "×" at bounding box center [1281, 47] width 11 height 20
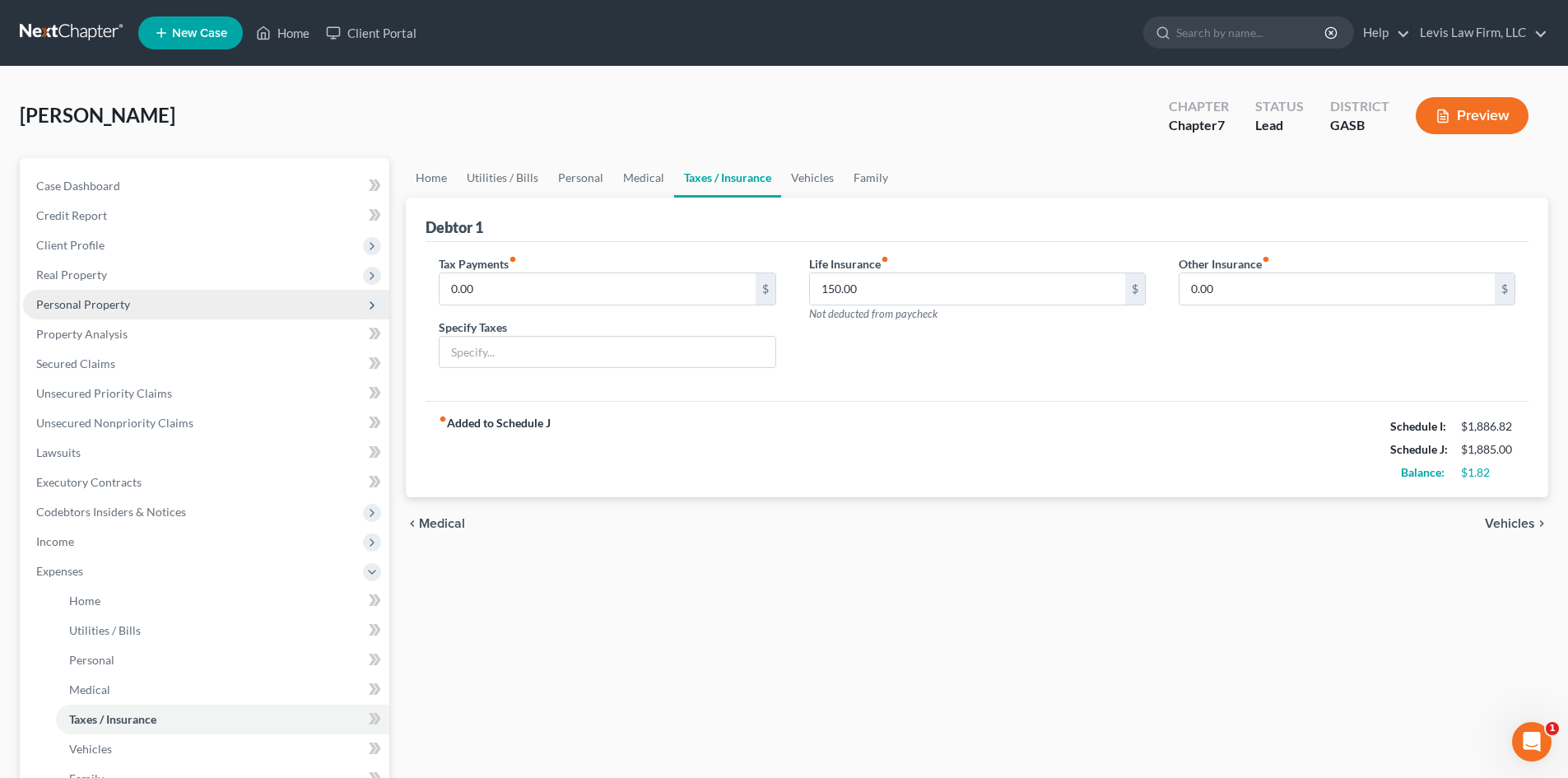
click at [69, 306] on span "Personal Property" at bounding box center [83, 304] width 94 height 14
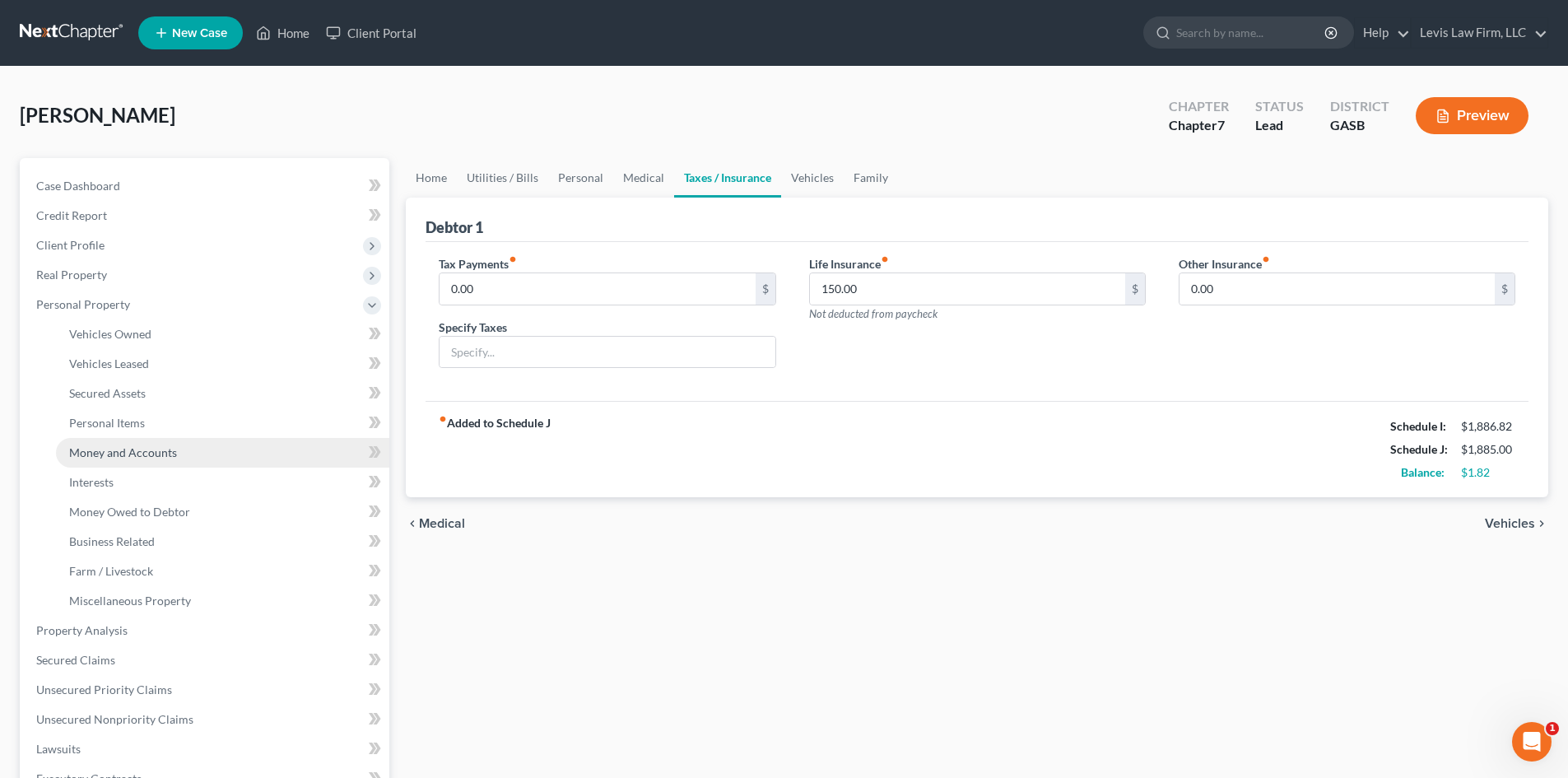
click at [109, 455] on span "Money and Accounts" at bounding box center [123, 452] width 108 height 14
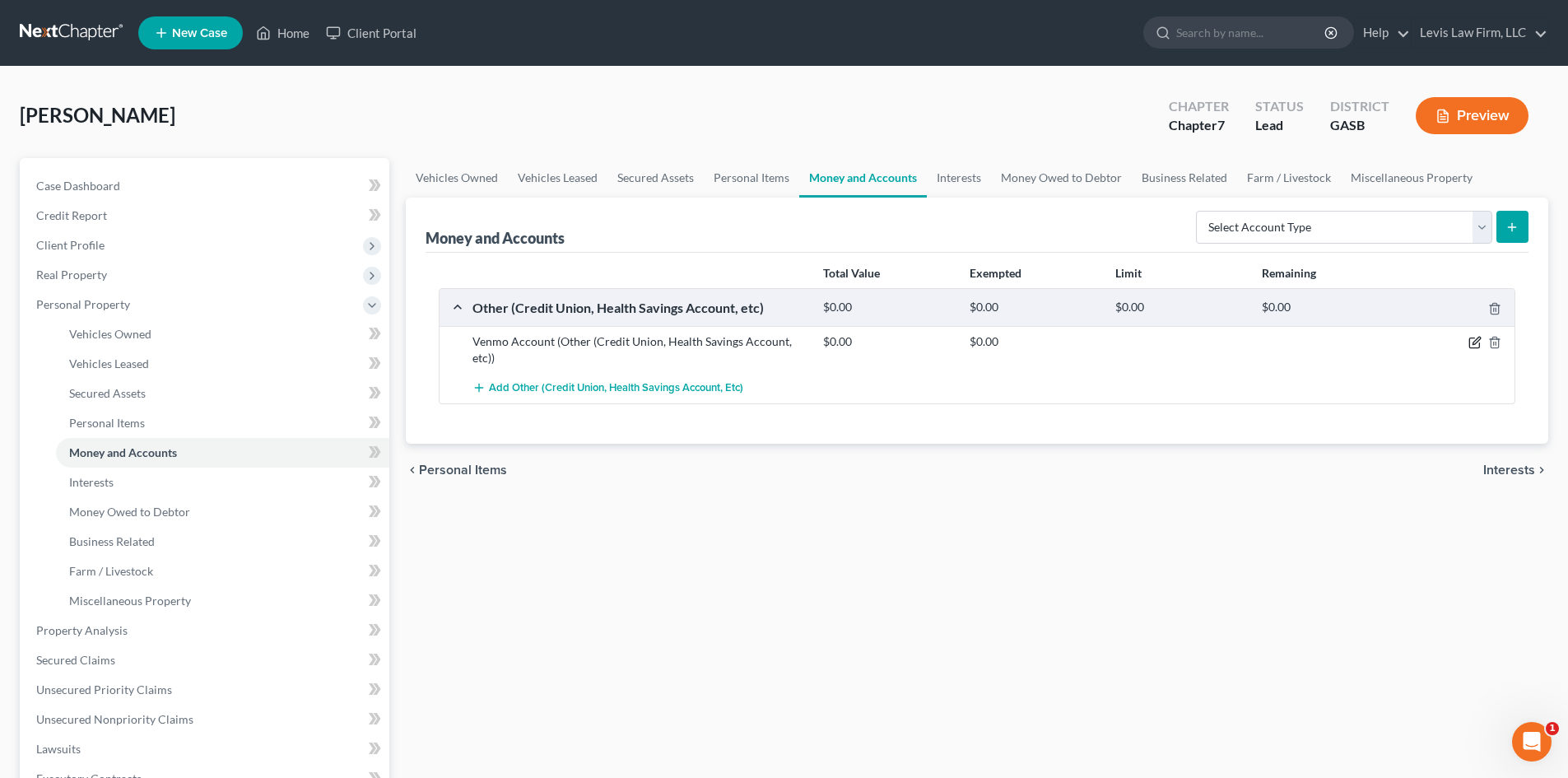
click at [1476, 343] on icon "button" at bounding box center [1476, 341] width 8 height 8
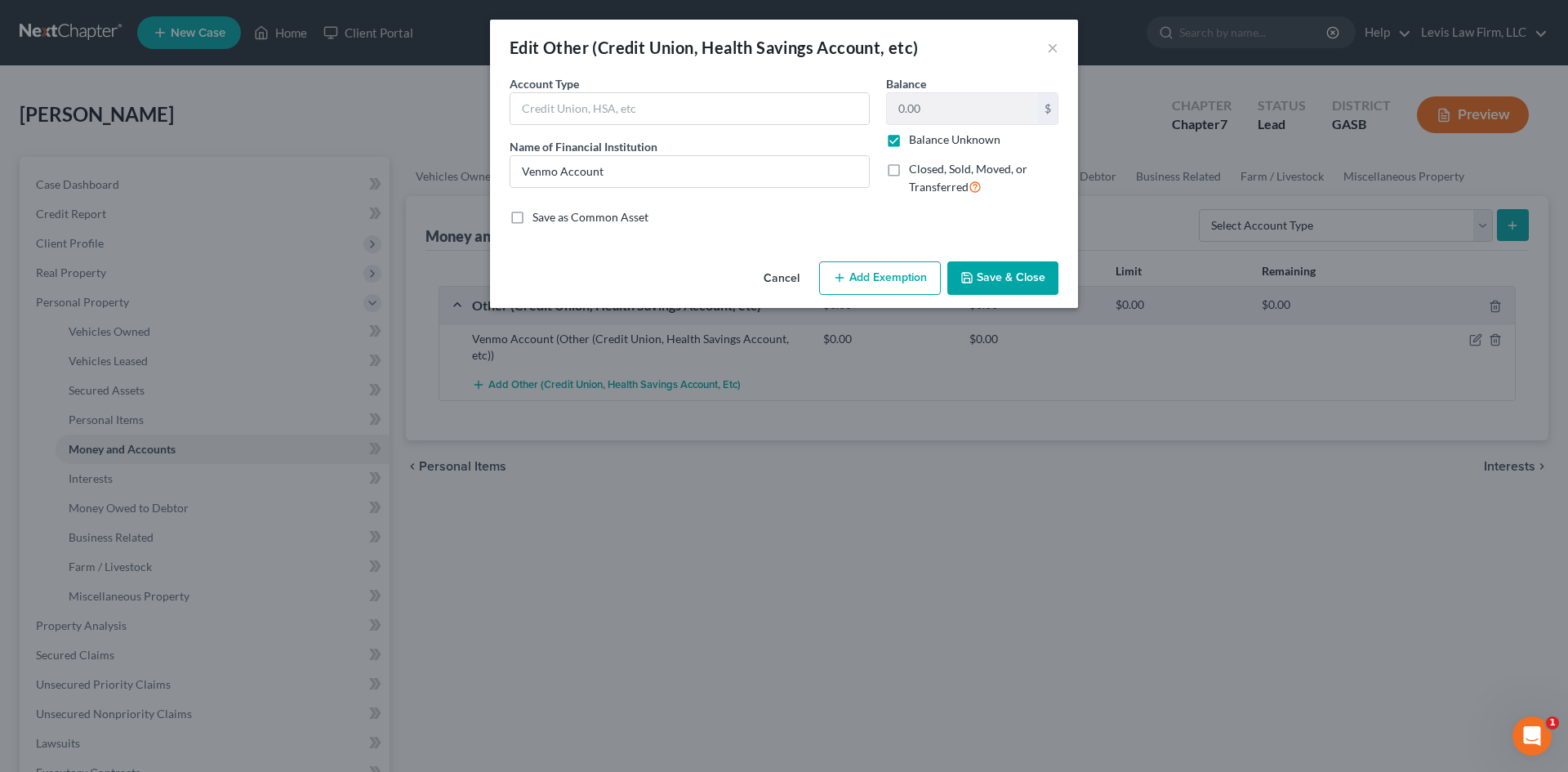
click at [909, 141] on label "Balance Unknown" at bounding box center [955, 139] width 91 height 16
click at [915, 141] on input "Balance Unknown" at bounding box center [920, 136] width 10 height 10
checkbox input "false"
click at [933, 109] on input "0.00" at bounding box center [962, 109] width 151 height 31
type input "0.00"
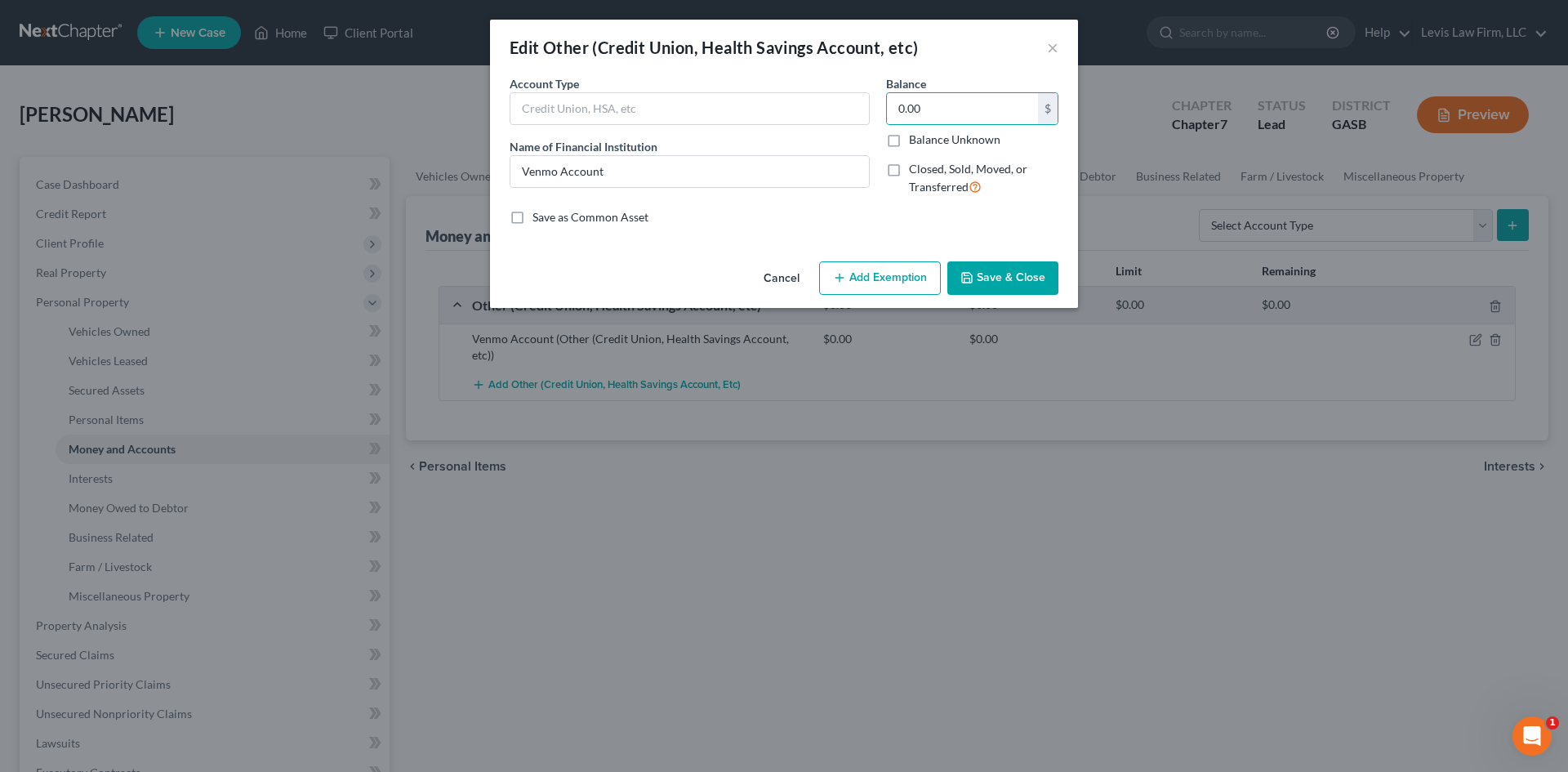
click at [991, 275] on button "Save & Close" at bounding box center [1002, 279] width 111 height 35
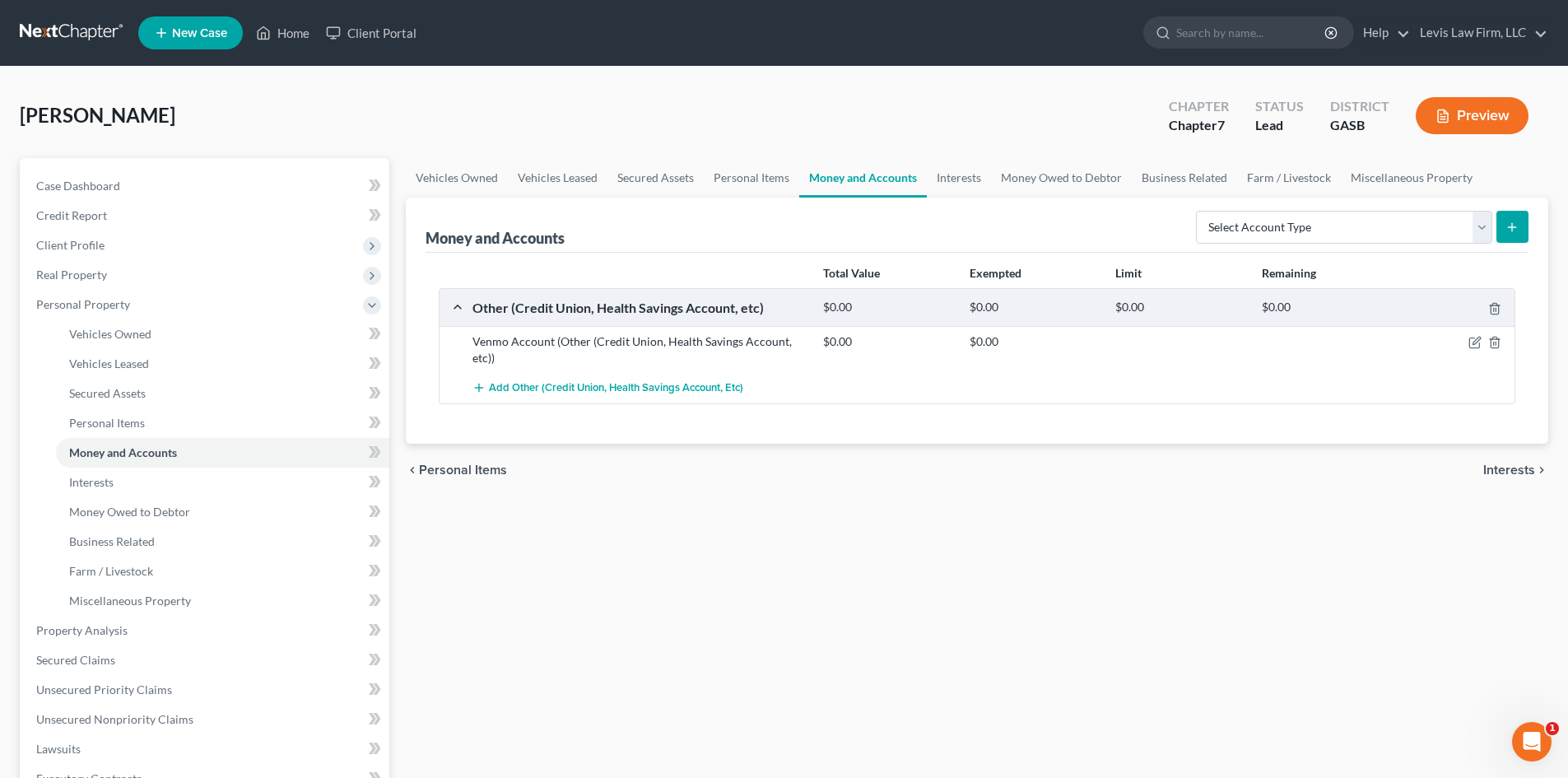
click at [1462, 116] on button "Preview" at bounding box center [1472, 116] width 113 height 37
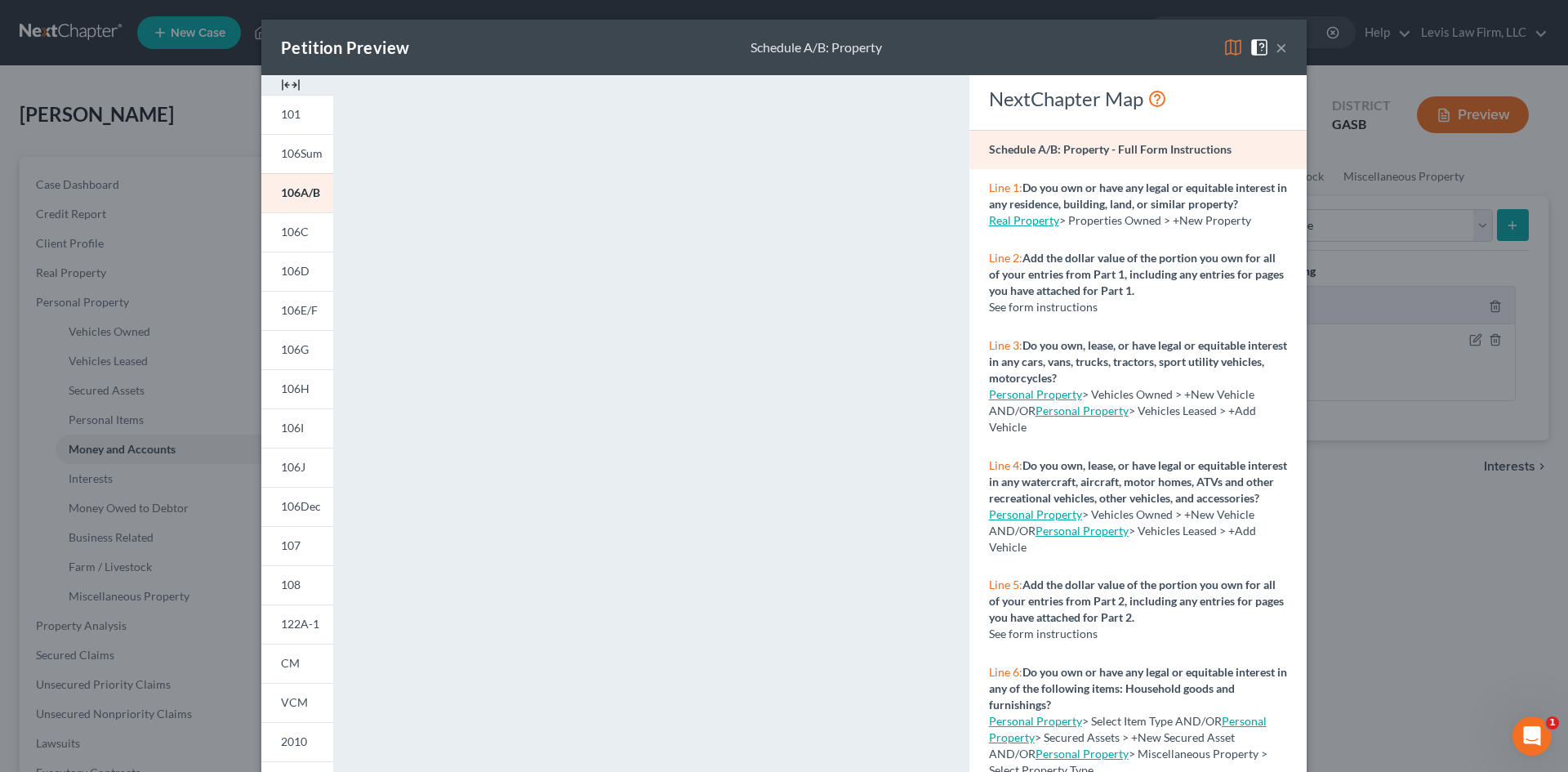
click at [1276, 51] on button "×" at bounding box center [1281, 47] width 11 height 20
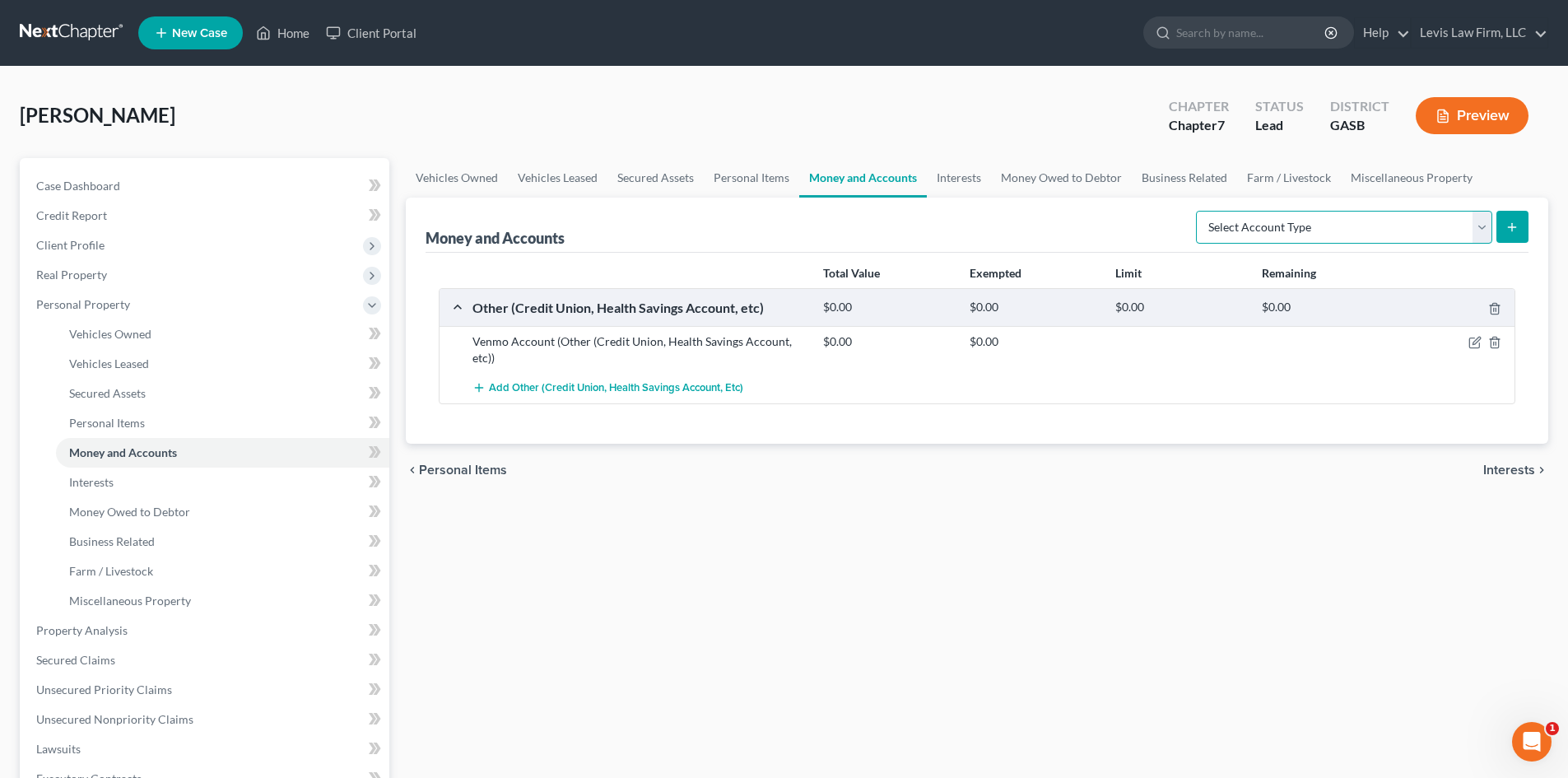
click at [1479, 219] on select "Select Account Type Brokerage Cash on Hand Certificates of Deposit Checking Acc…" at bounding box center [1344, 227] width 296 height 33
click at [1477, 220] on select "Select Account Type Brokerage Cash on Hand Certificates of Deposit Checking Acc…" at bounding box center [1344, 227] width 296 height 33
click at [93, 475] on span "Interests" at bounding box center [91, 482] width 44 height 14
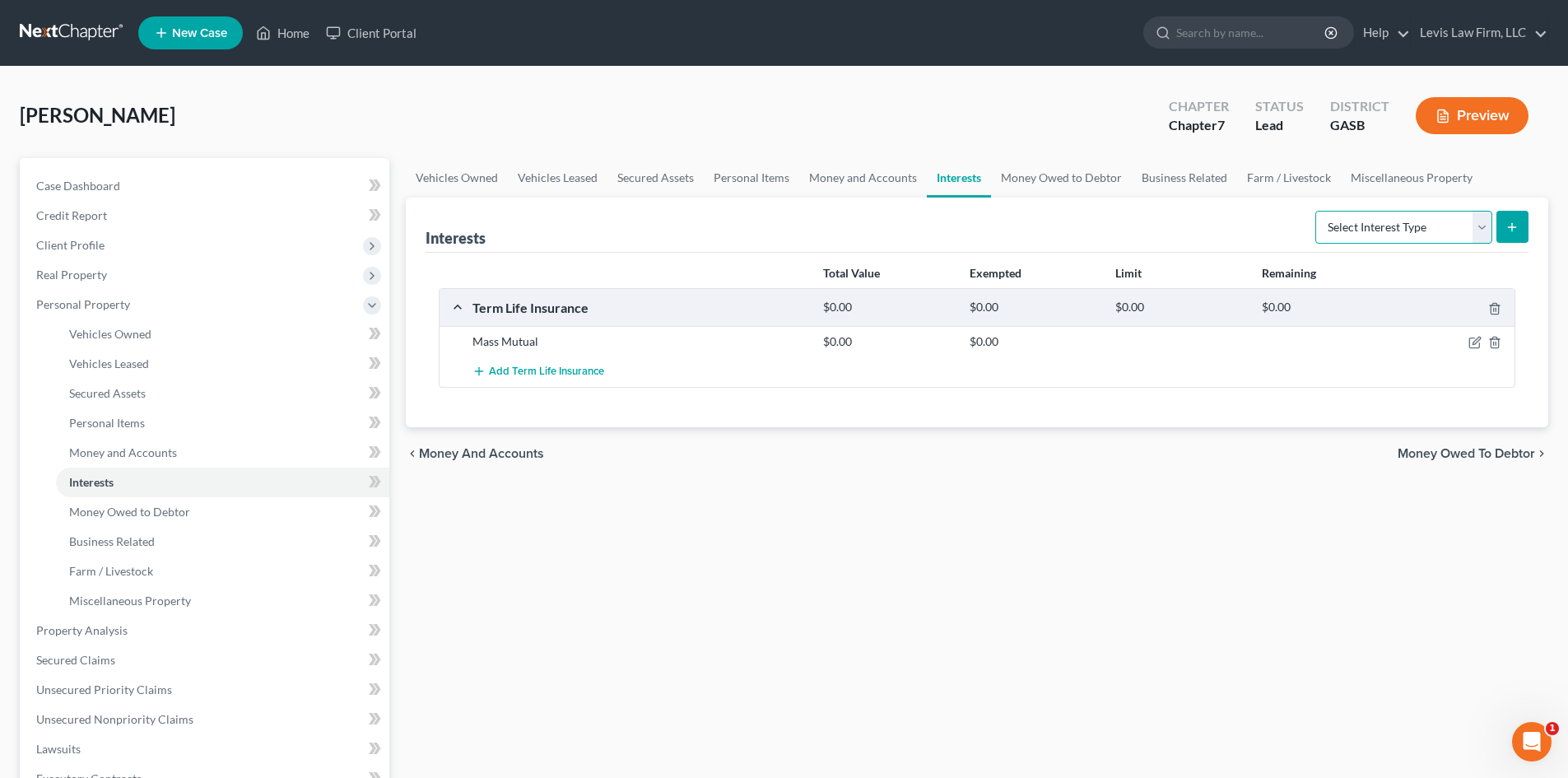
click at [1485, 223] on select "Select Interest Type 401K Annuity Bond Education IRA Government Bond Government…" at bounding box center [1404, 227] width 177 height 33
click at [1482, 223] on select "Select Interest Type 401K Annuity Bond Education IRA Government Bond Government…" at bounding box center [1404, 227] width 177 height 33
click at [109, 516] on span "Money Owed to Debtor" at bounding box center [130, 511] width 121 height 14
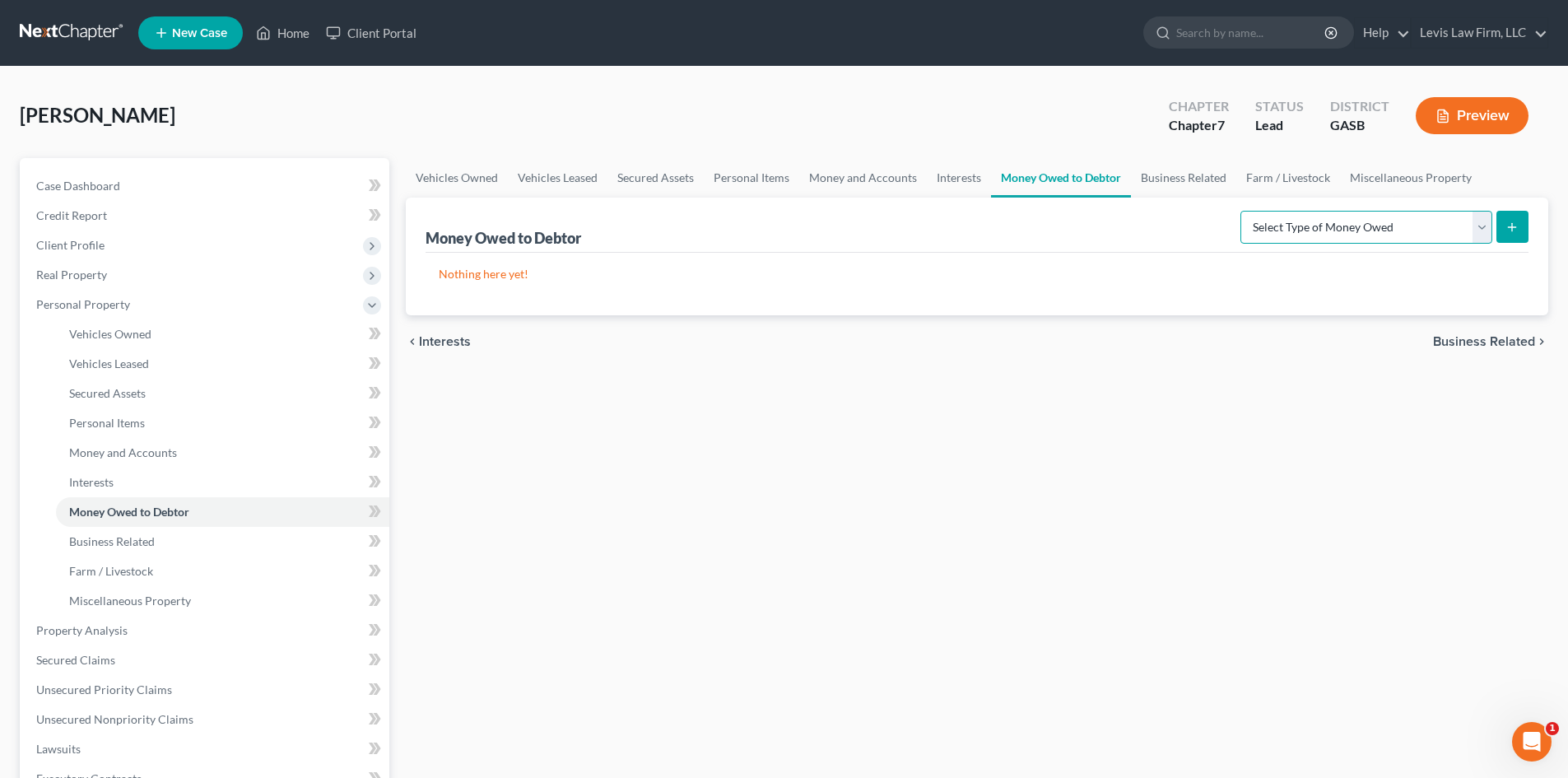
click at [1475, 226] on select "Select Type of Money Owed Accounts Receivable Alimony Child Support Claims Agai…" at bounding box center [1366, 227] width 252 height 33
click at [128, 591] on link "Miscellaneous Property" at bounding box center [222, 601] width 333 height 30
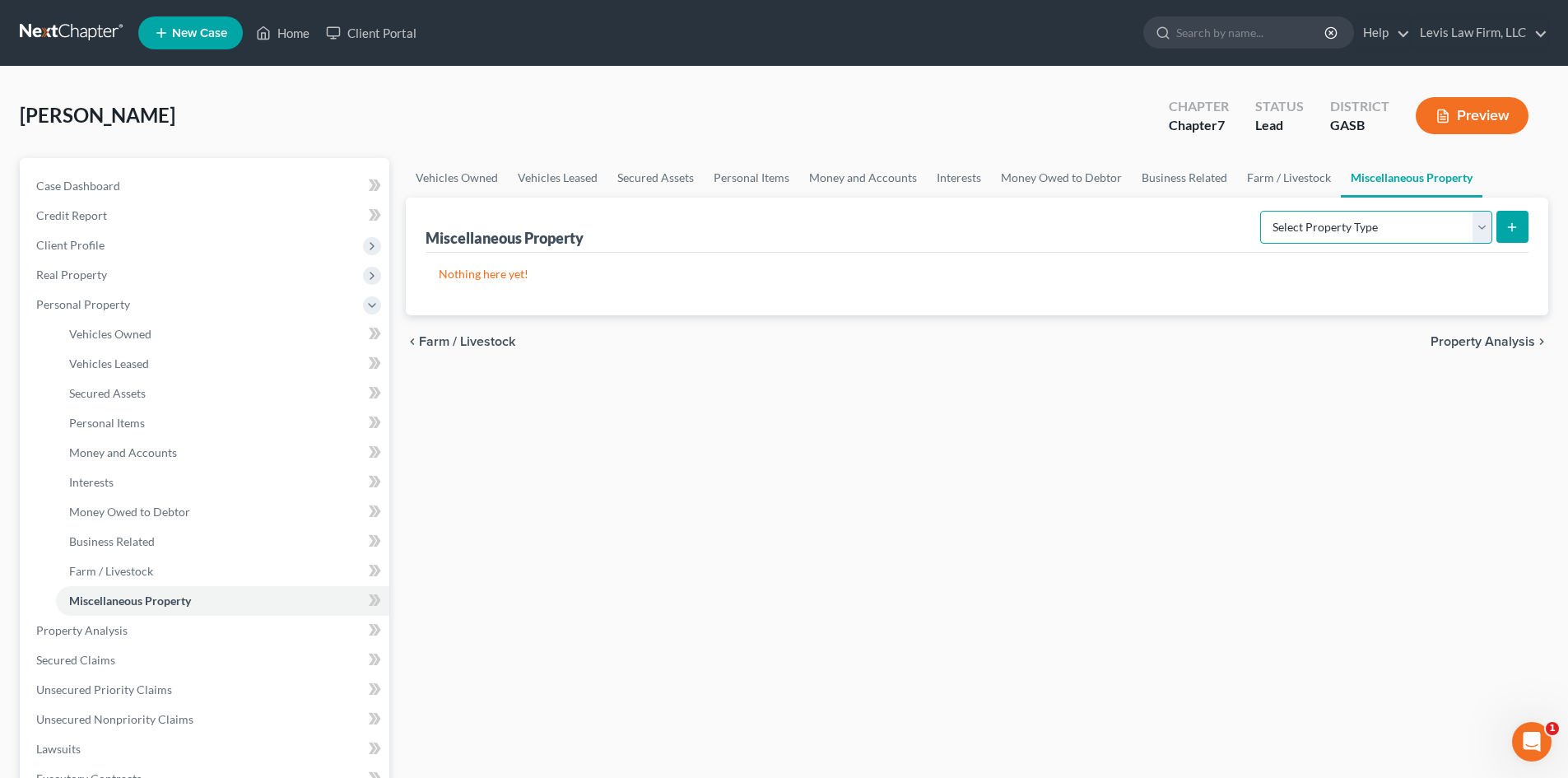
click at [1478, 225] on select "Select Property Type Assigned for Creditor Benefit [DATE] Holding for Another N…" at bounding box center [1376, 227] width 232 height 33
click at [103, 413] on link "Personal Items" at bounding box center [222, 423] width 333 height 30
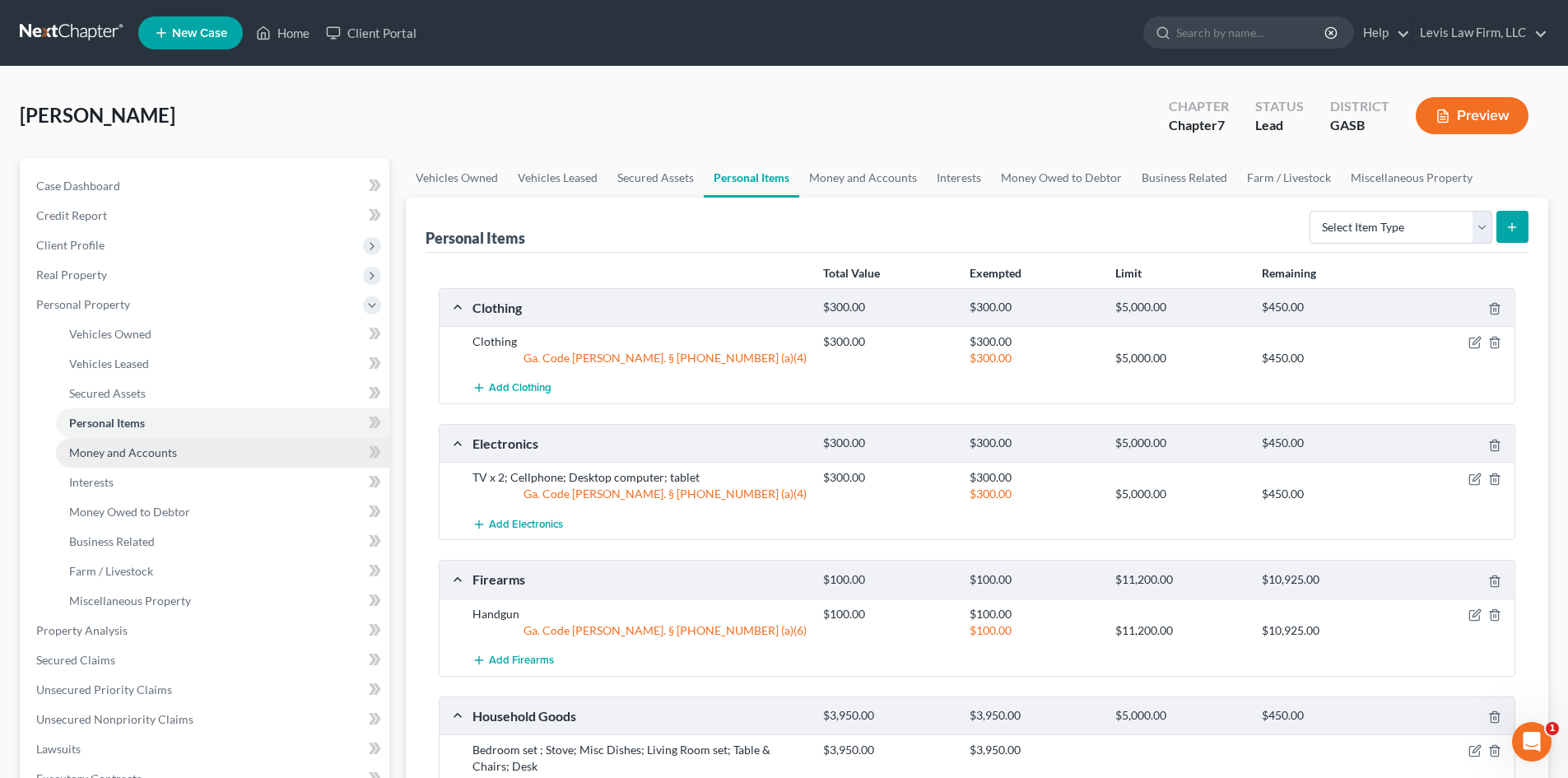
click at [118, 453] on span "Money and Accounts" at bounding box center [123, 452] width 108 height 14
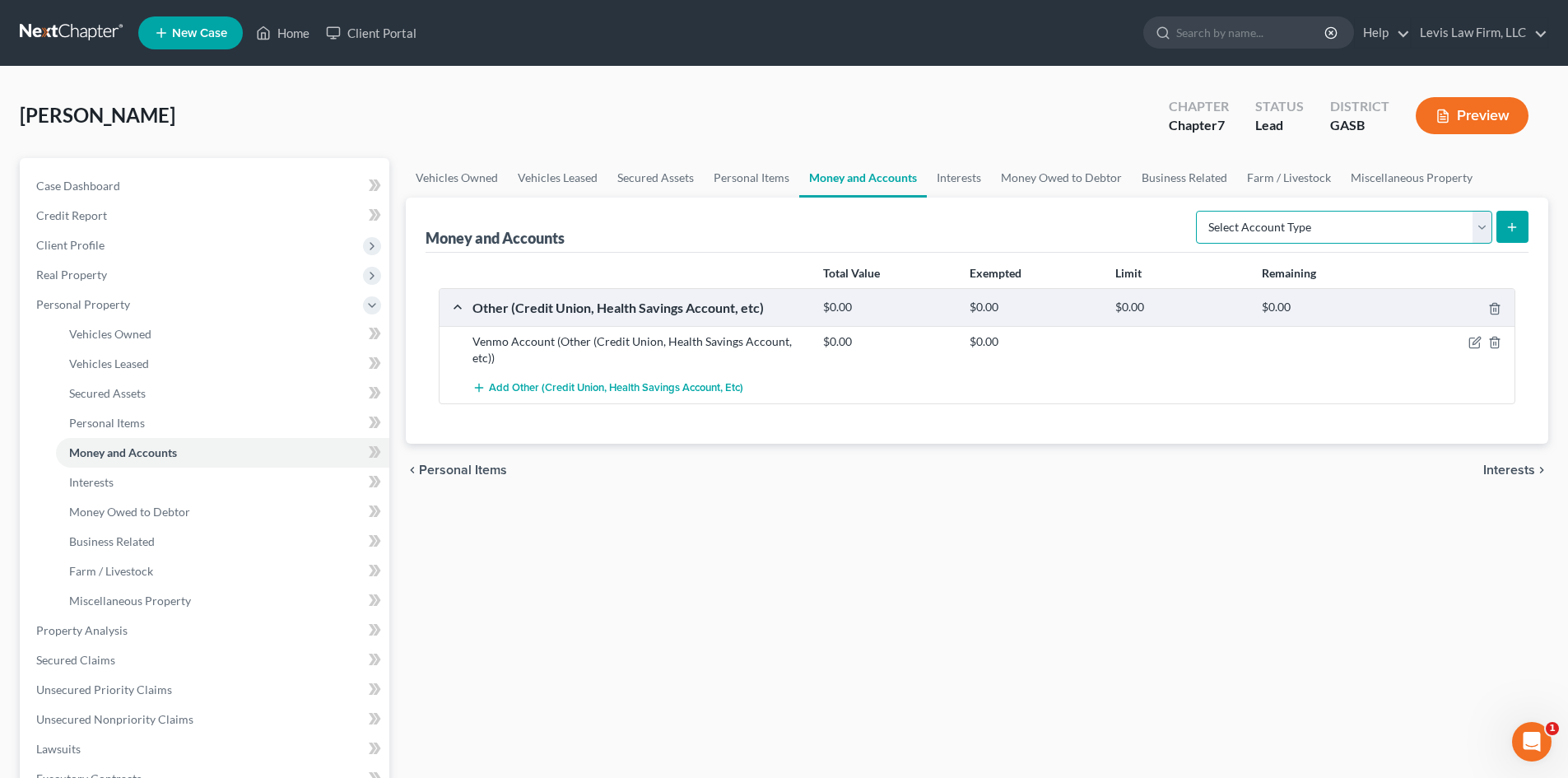
click at [1481, 225] on select "Select Account Type Brokerage Cash on Hand Certificates of Deposit Checking Acc…" at bounding box center [1344, 227] width 296 height 33
click at [116, 484] on link "Interests" at bounding box center [222, 482] width 333 height 30
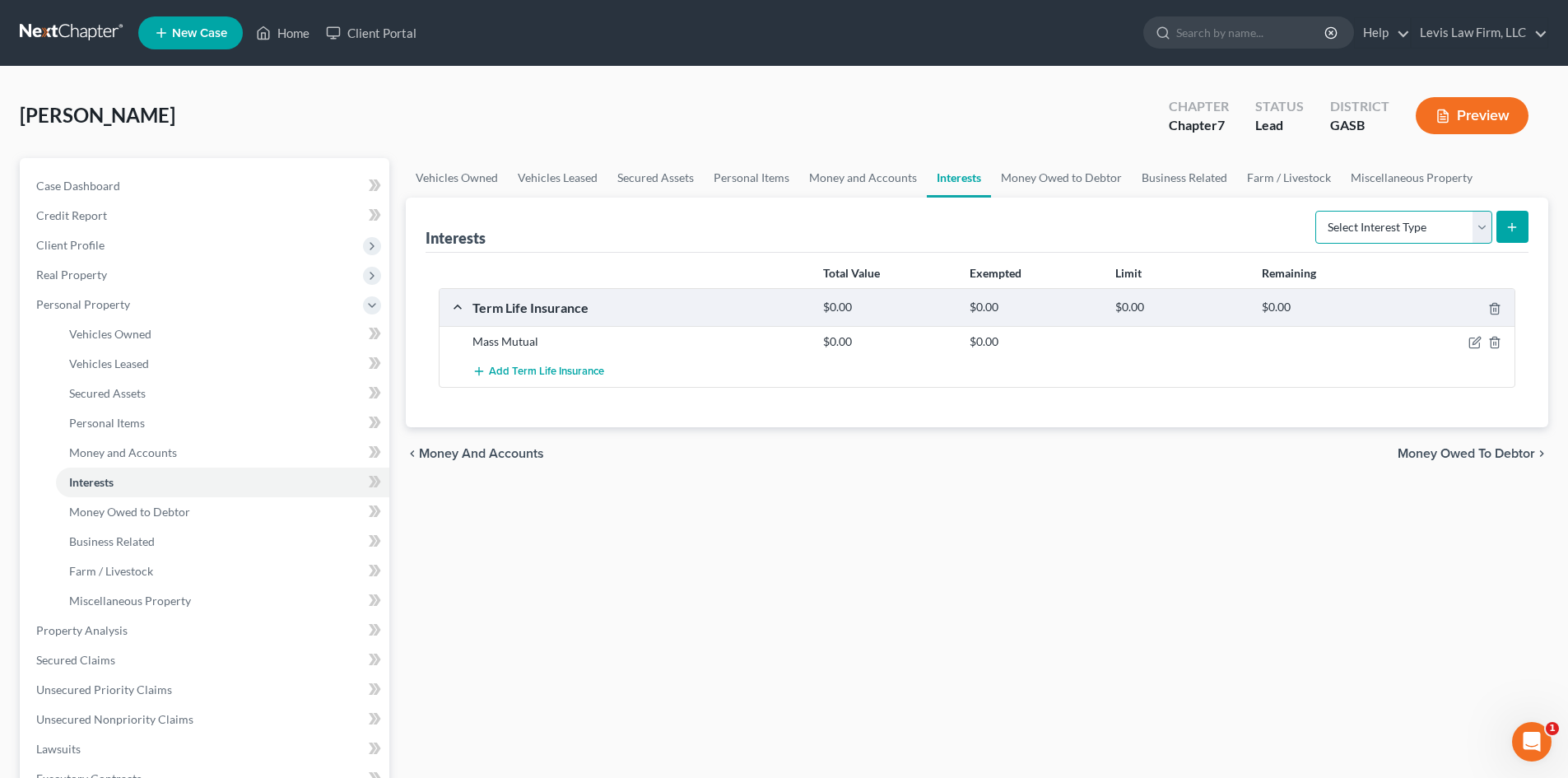
click at [1479, 223] on select "Select Interest Type 401K Annuity Bond Education IRA Government Bond Government…" at bounding box center [1404, 227] width 177 height 33
click at [106, 541] on span "Business Related" at bounding box center [112, 542] width 85 height 14
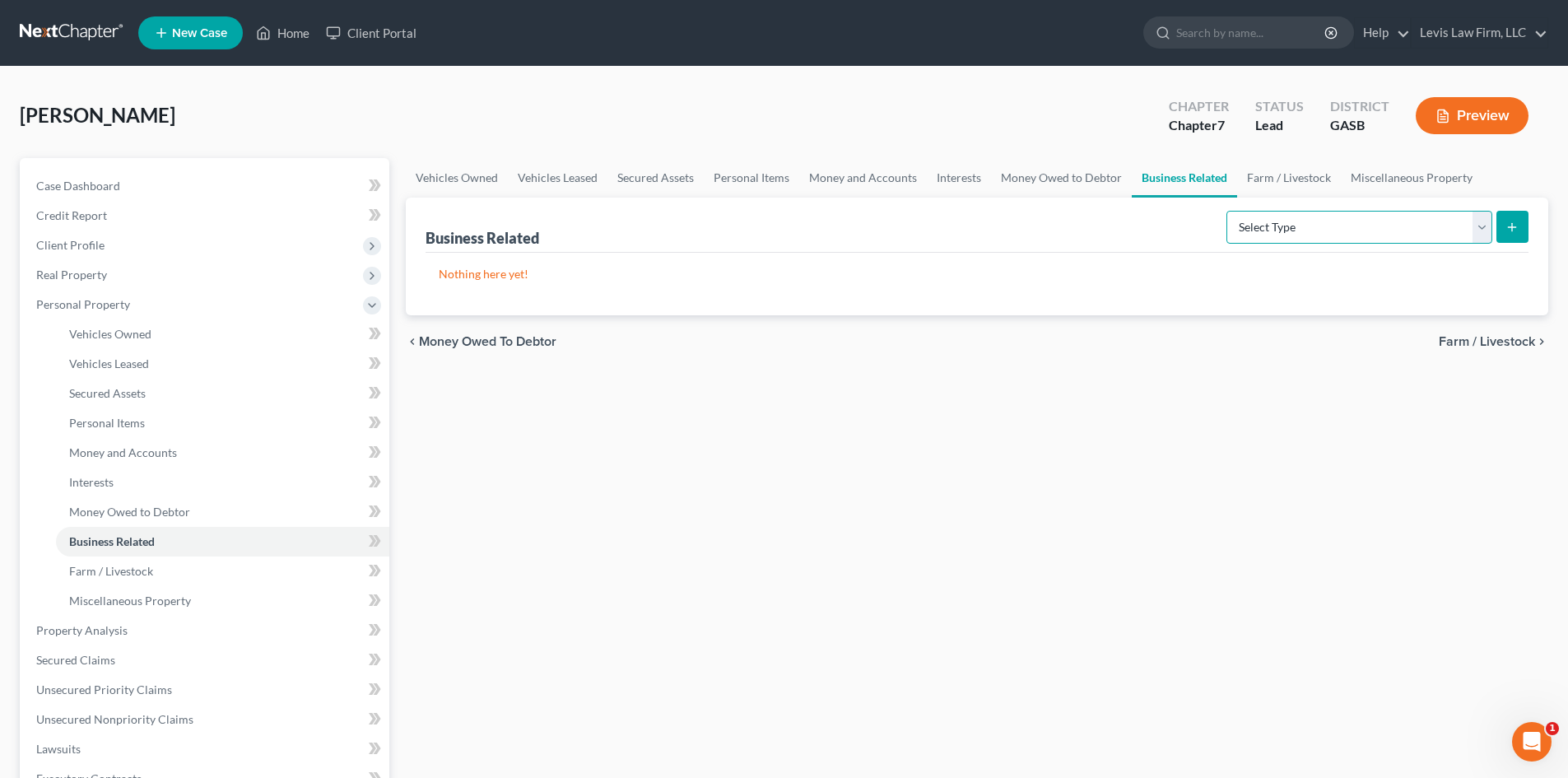
click at [1479, 235] on select "Select Type Customer Lists Franchises Inventory Licenses Machinery Office Equip…" at bounding box center [1359, 227] width 266 height 33
select select "license"
click at [1227, 210] on select "Select Type Customer Lists Franchises Inventory Licenses Machinery Office Equip…" at bounding box center [1359, 227] width 266 height 33
click at [1507, 223] on icon "submit" at bounding box center [1512, 227] width 13 height 13
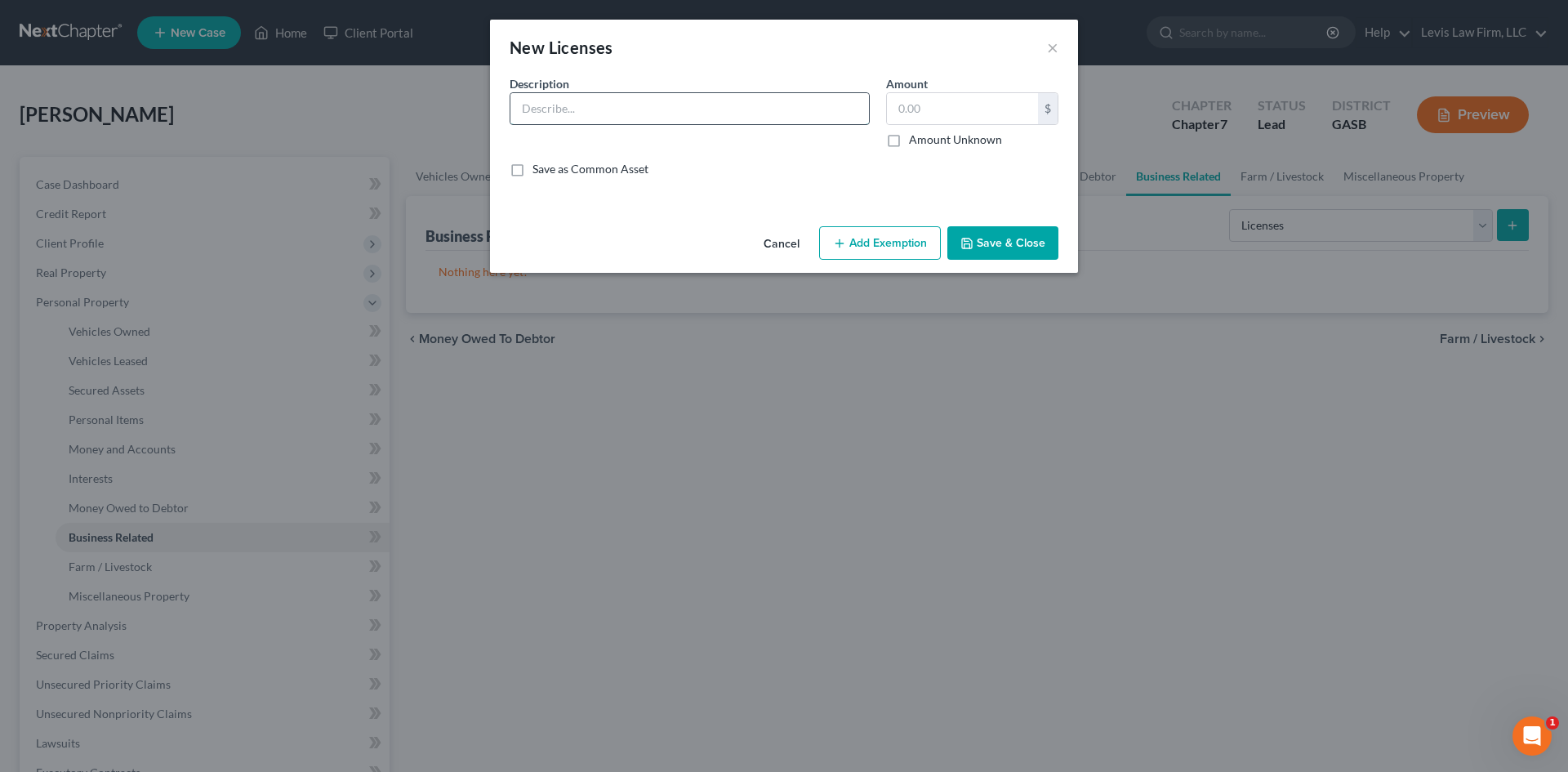
click at [545, 112] on input "text" at bounding box center [690, 109] width 359 height 31
type input "Realtor"
click at [1006, 235] on button "Save & Close" at bounding box center [1002, 243] width 111 height 35
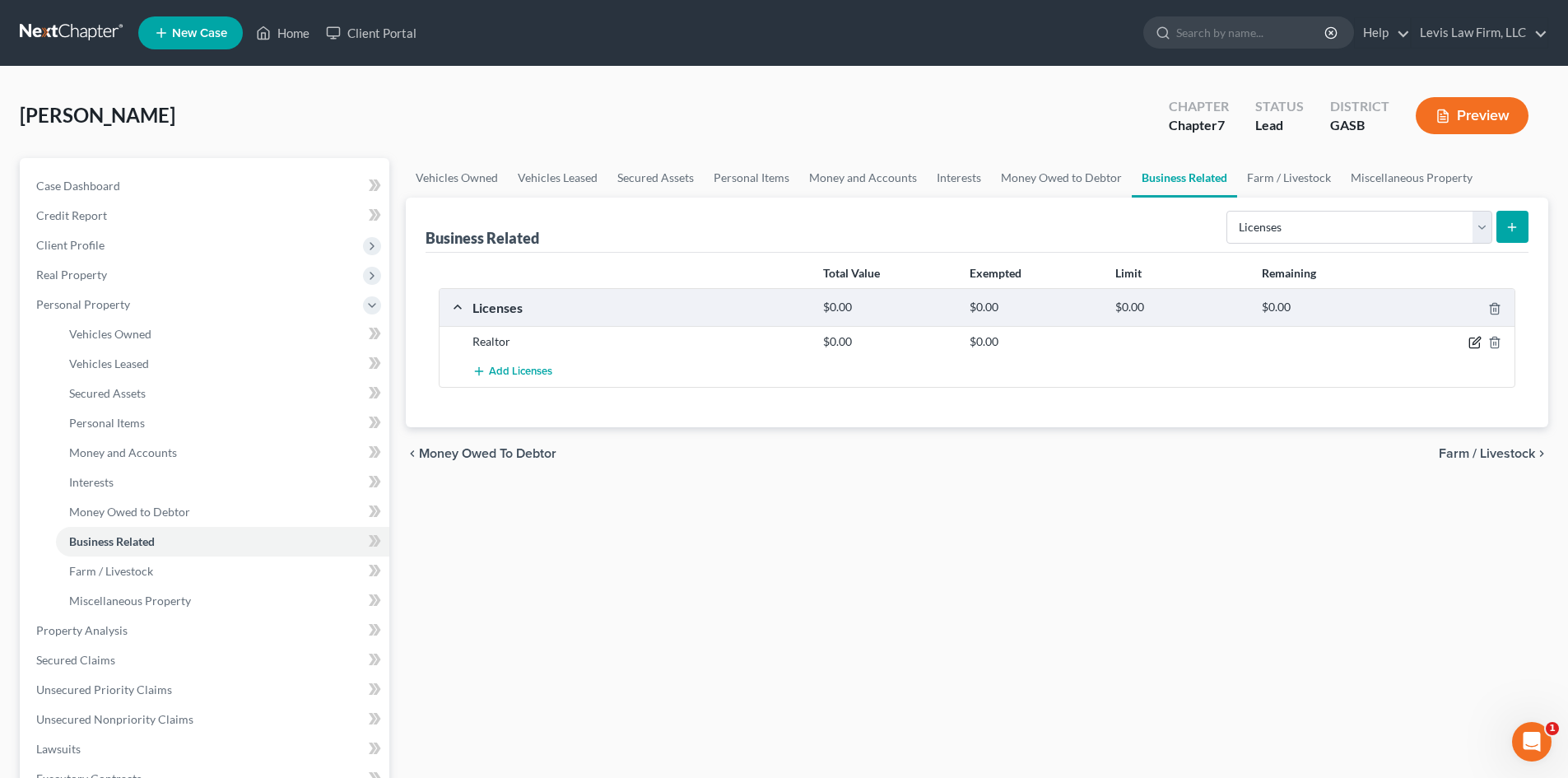
click at [1472, 340] on icon "button" at bounding box center [1474, 342] width 13 height 13
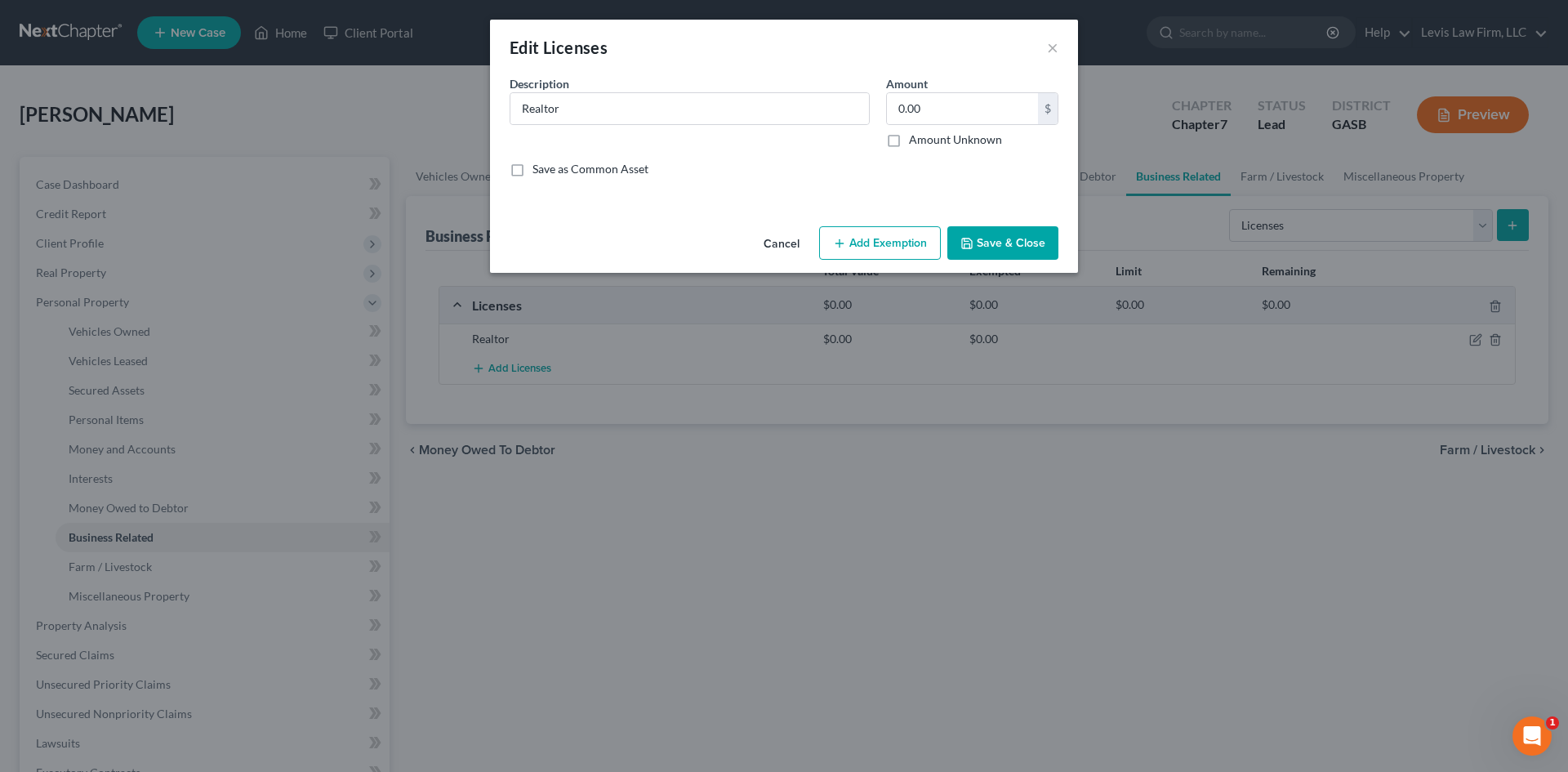
click at [992, 242] on button "Save & Close" at bounding box center [1002, 243] width 111 height 35
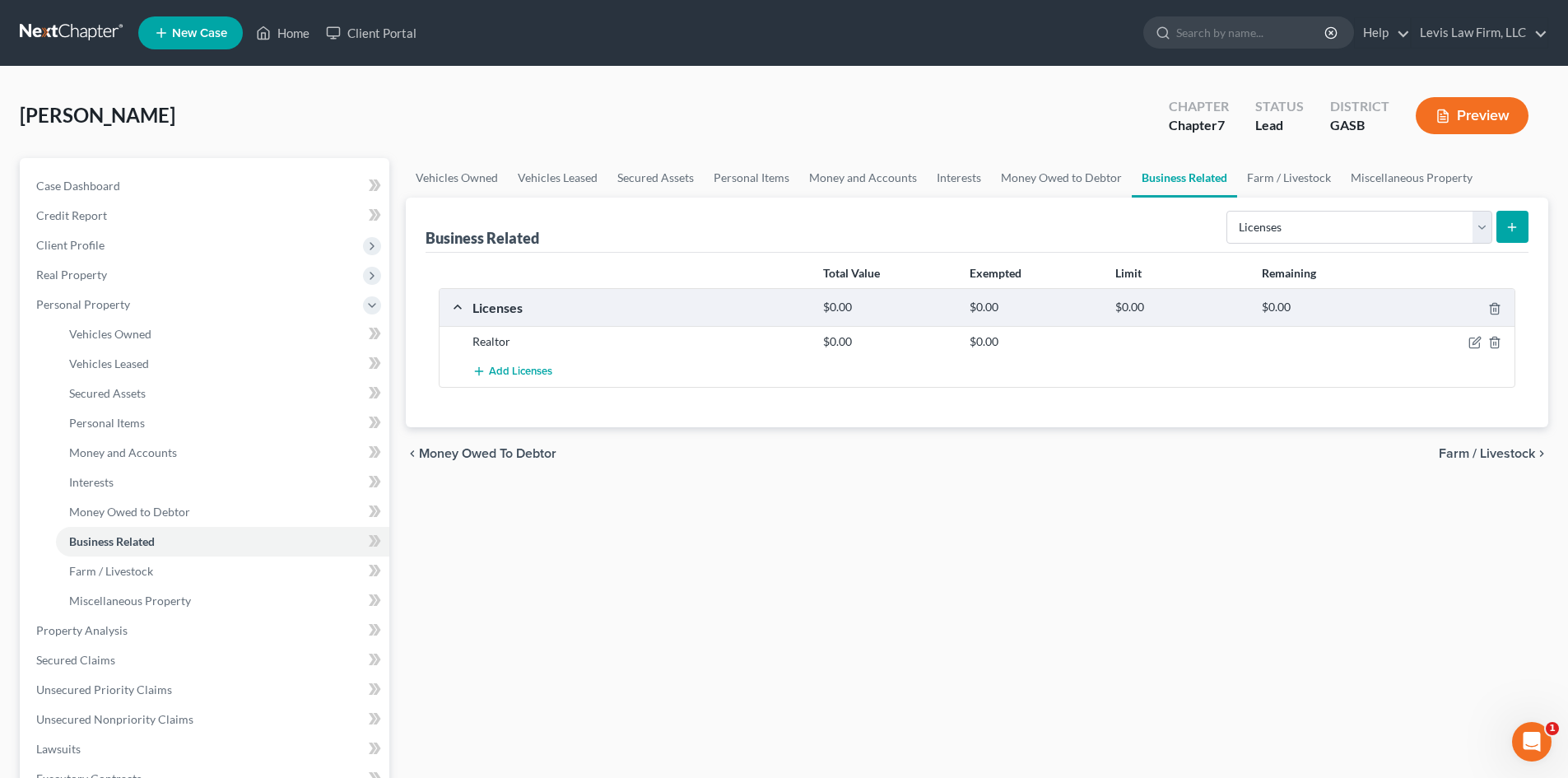
click at [1481, 115] on button "Preview" at bounding box center [1472, 116] width 113 height 37
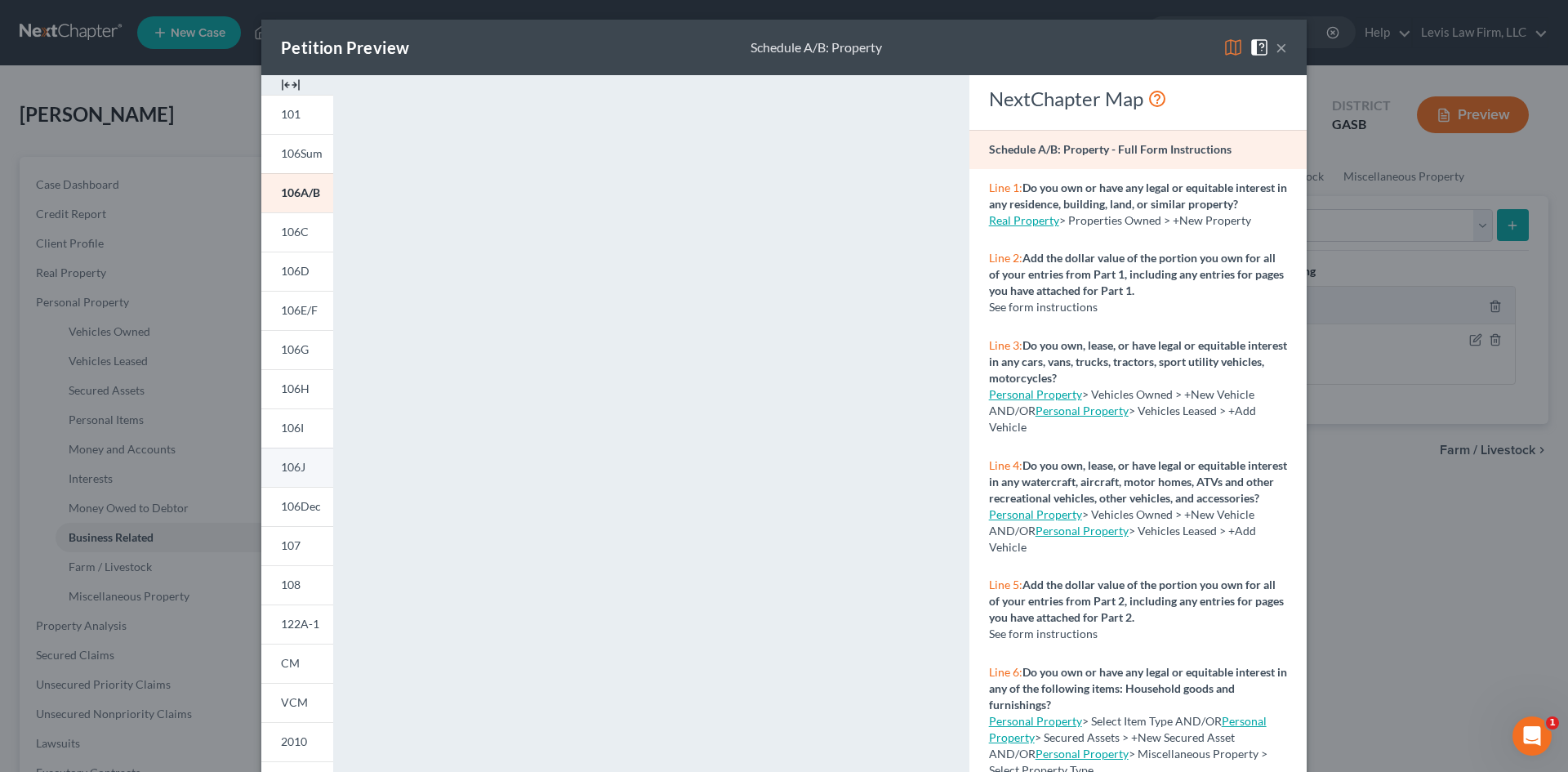
click at [300, 468] on span "106J" at bounding box center [293, 467] width 24 height 14
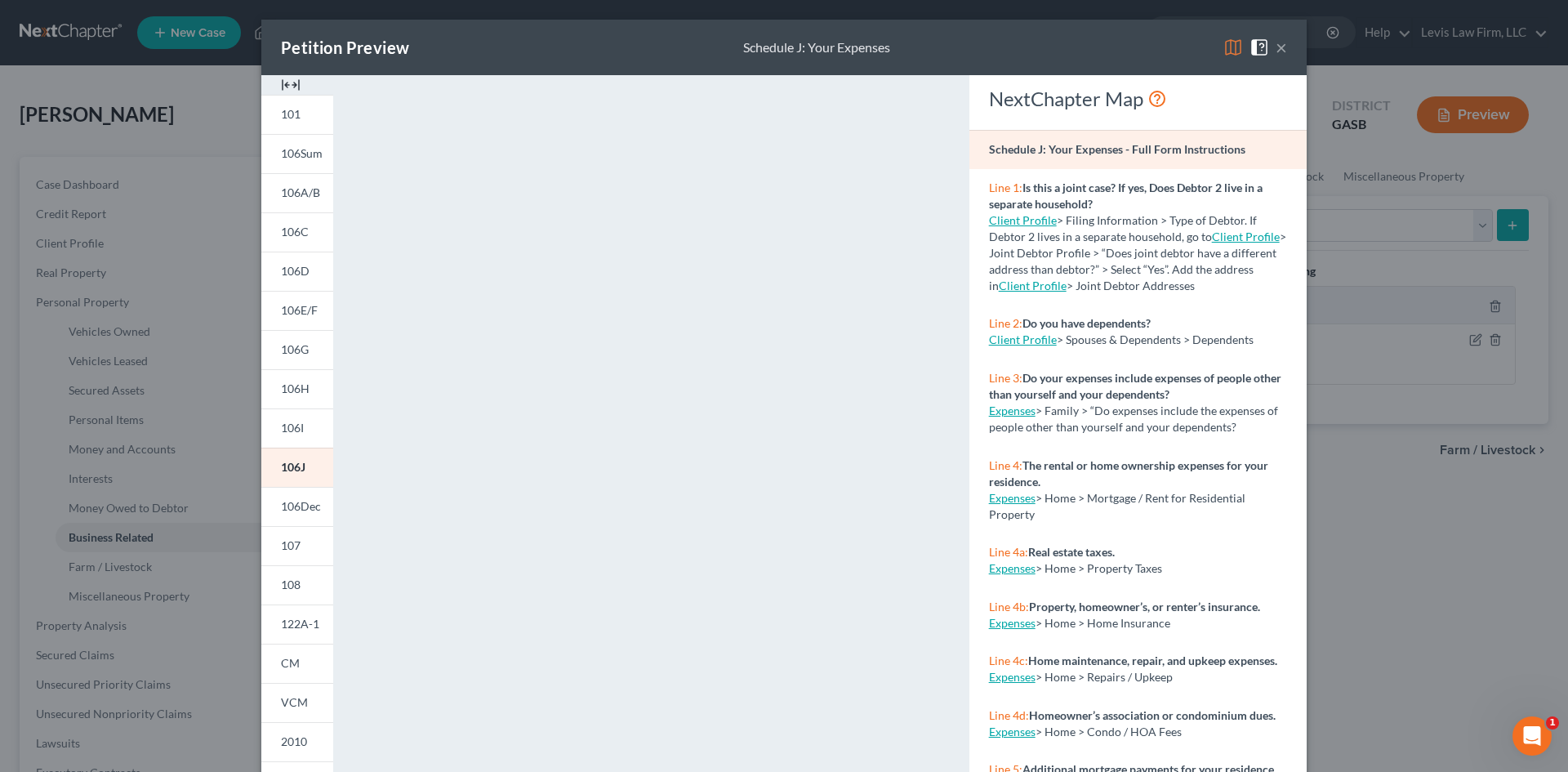
click at [1276, 47] on button "×" at bounding box center [1281, 47] width 11 height 20
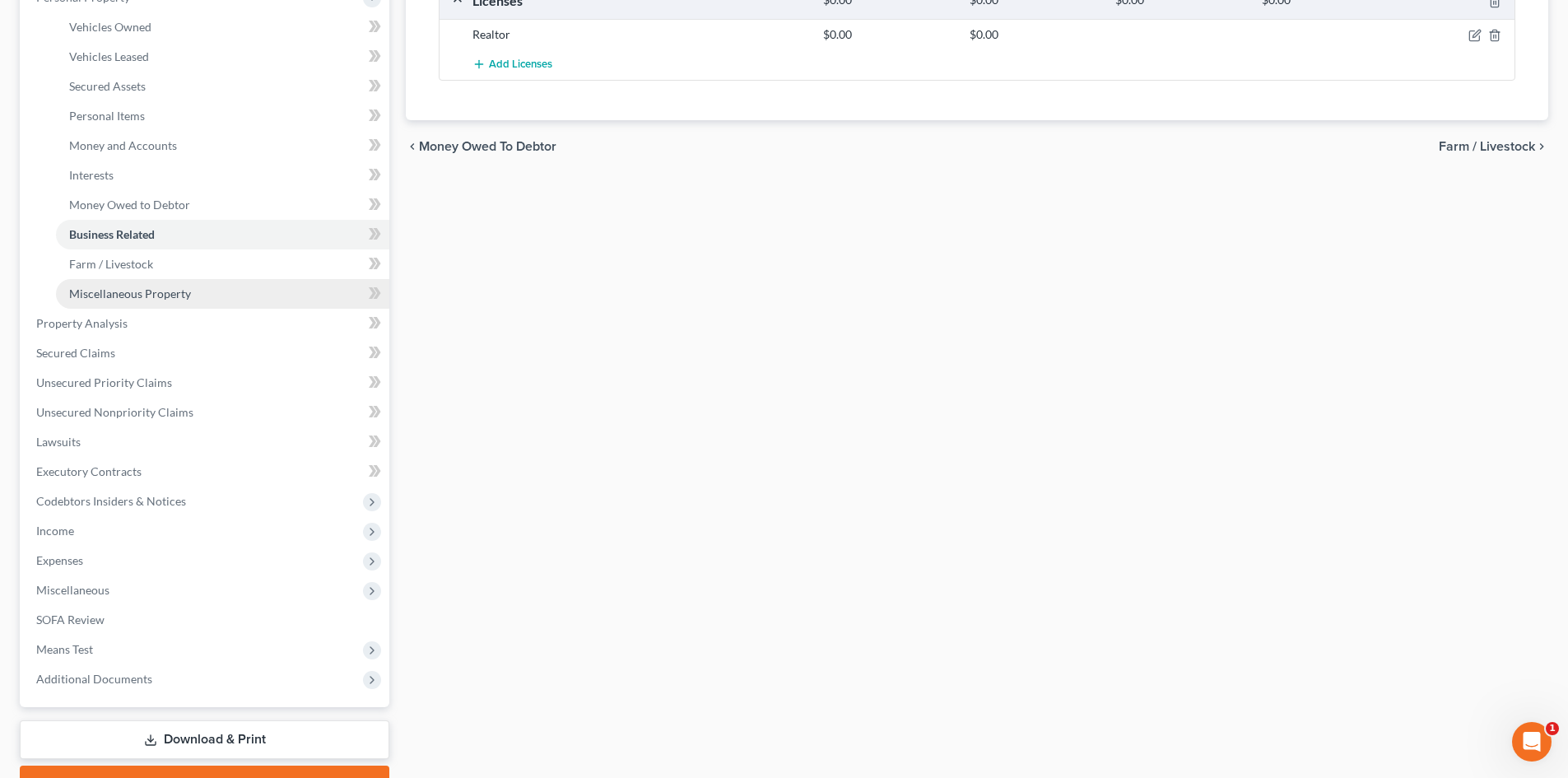
scroll to position [329, 0]
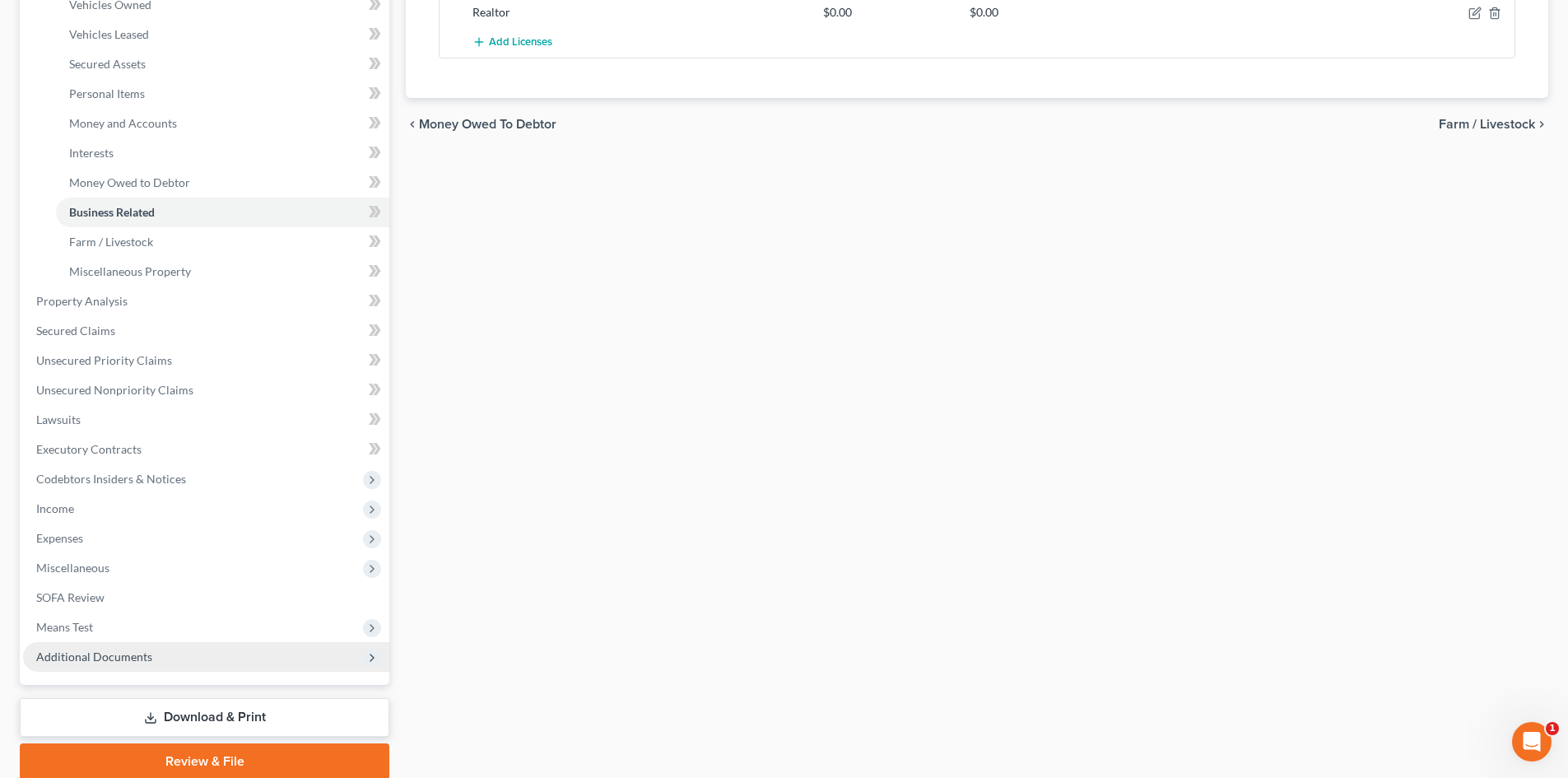
click at [103, 656] on span "Additional Documents" at bounding box center [95, 656] width 116 height 14
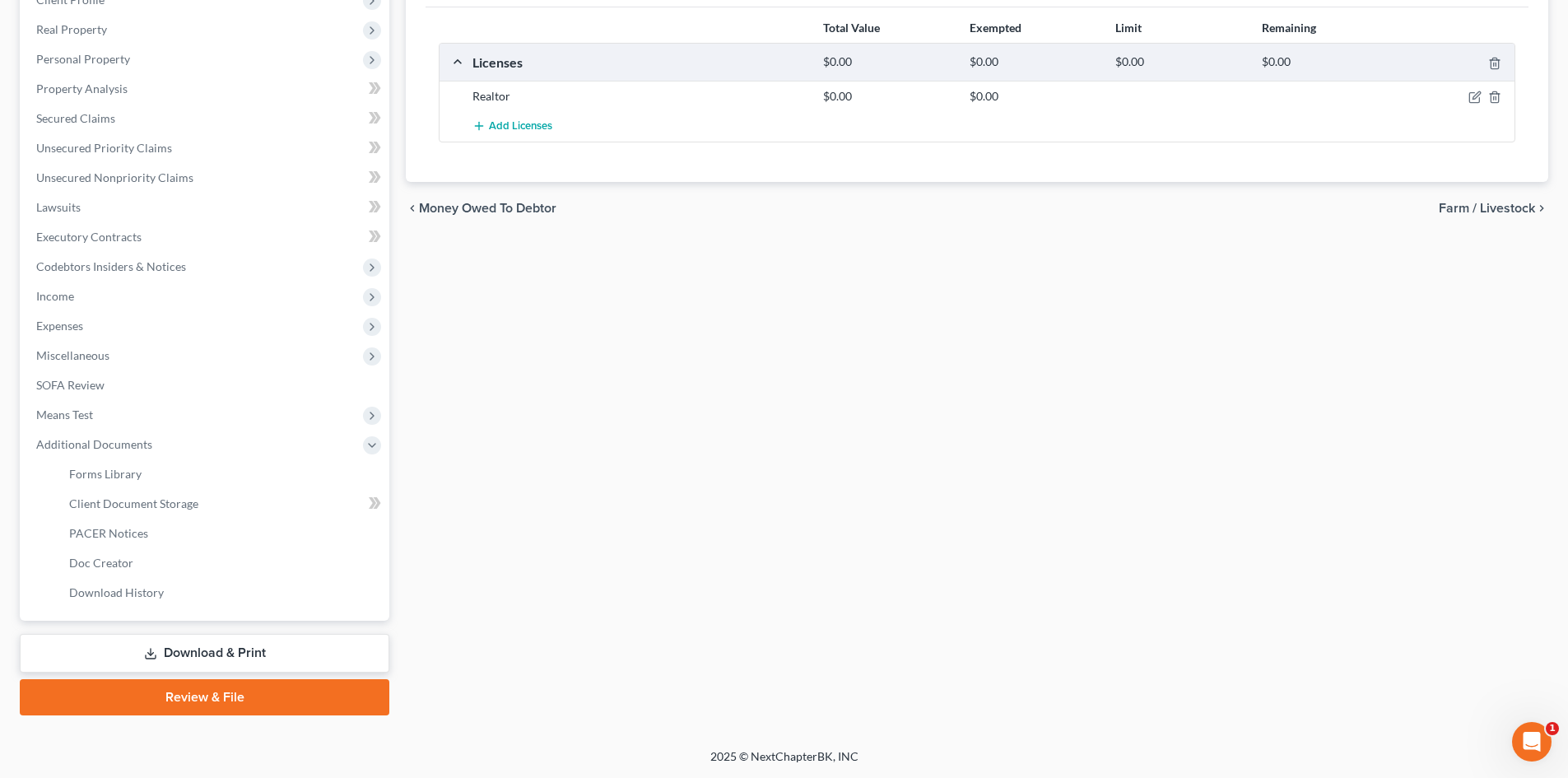
scroll to position [245, 0]
click at [116, 473] on span "Forms Library" at bounding box center [105, 474] width 72 height 14
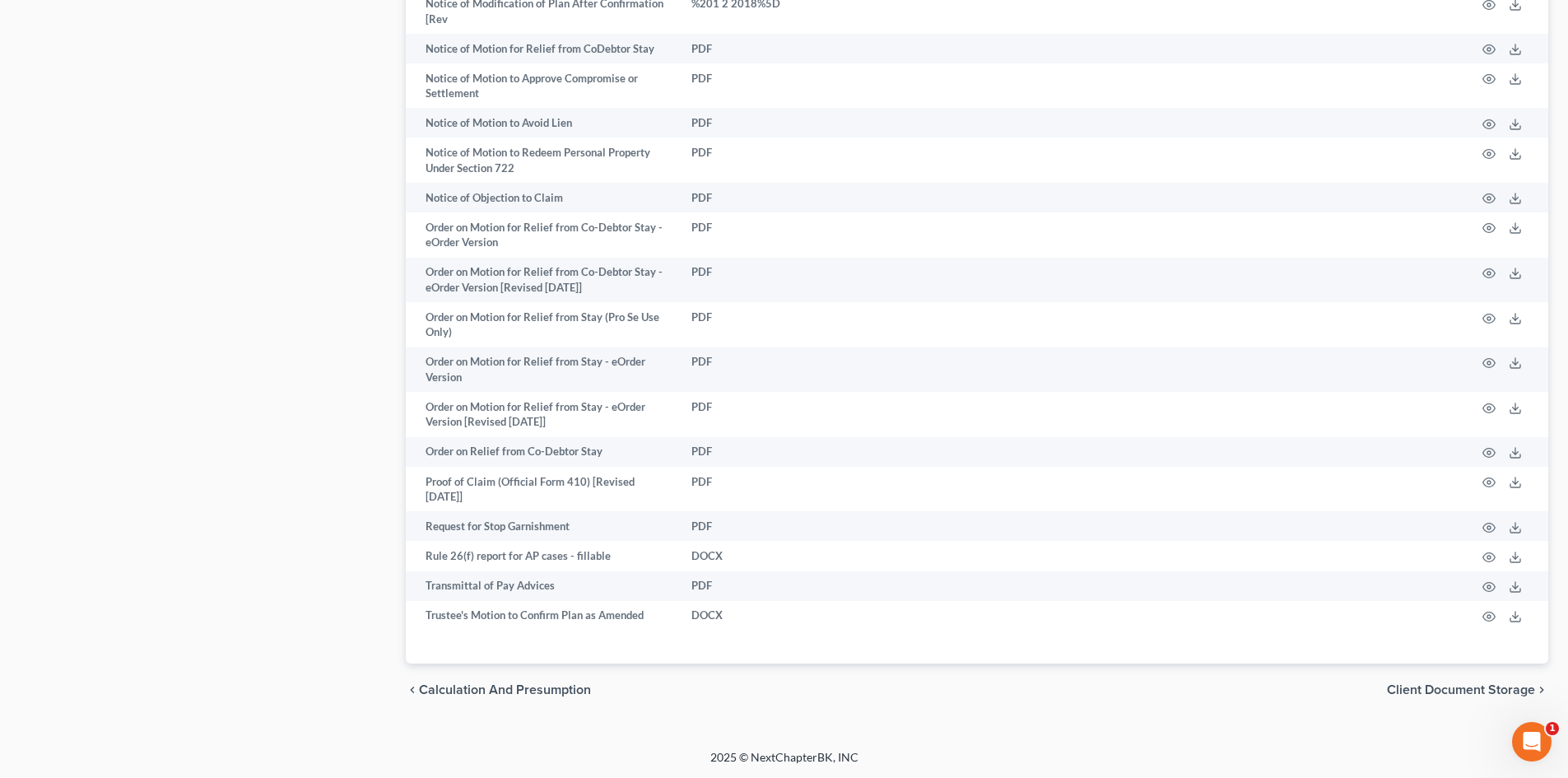
scroll to position [1733, 0]
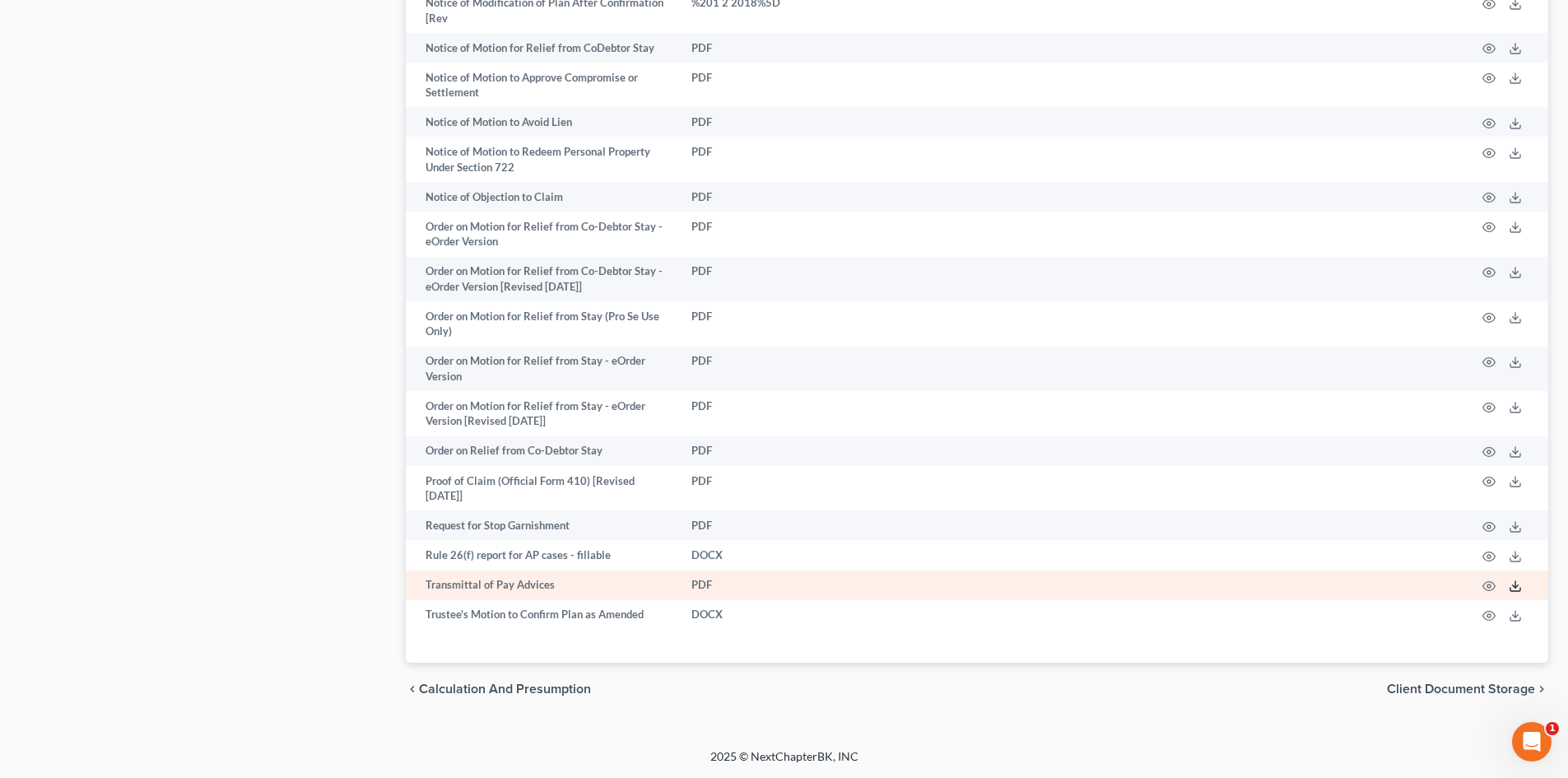
click at [1513, 586] on polyline at bounding box center [1515, 586] width 6 height 3
